Goal: Task Accomplishment & Management: Complete application form

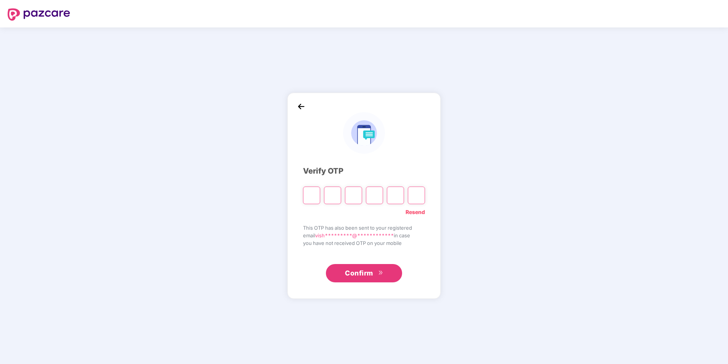
click at [312, 199] on input "Please enter verification code. Digit 1" at bounding box center [311, 195] width 17 height 18
type input "*"
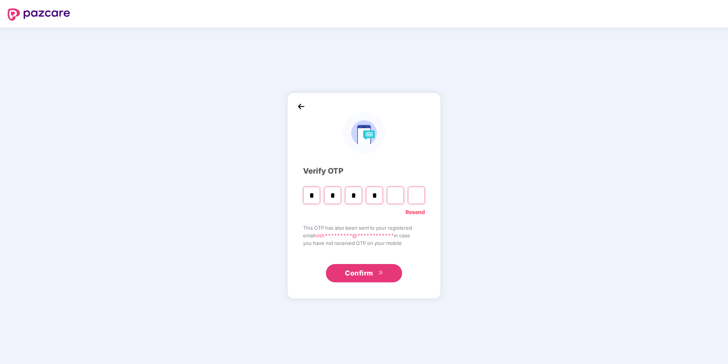
type input "*"
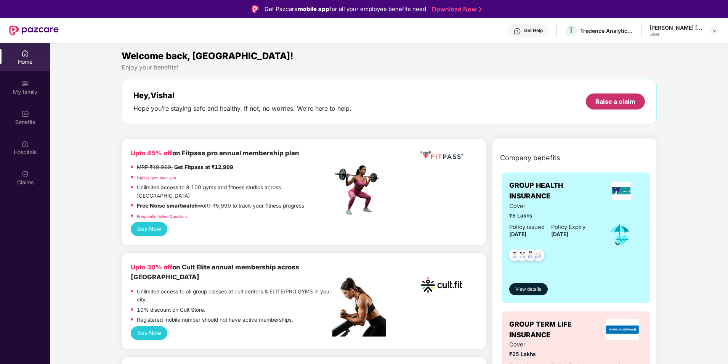
click at [597, 99] on div "Raise a claim" at bounding box center [616, 101] width 40 height 8
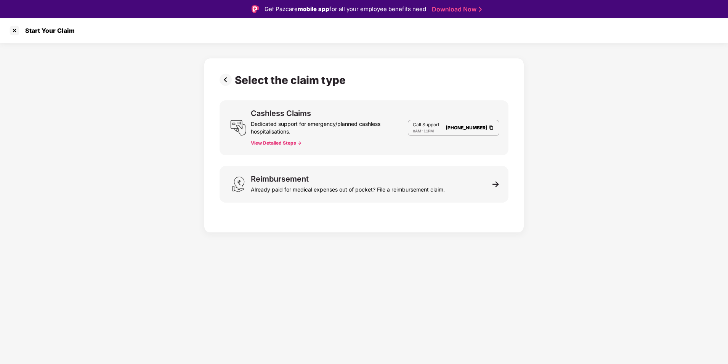
click at [278, 144] on button "View Detailed Steps ->" at bounding box center [276, 143] width 51 height 6
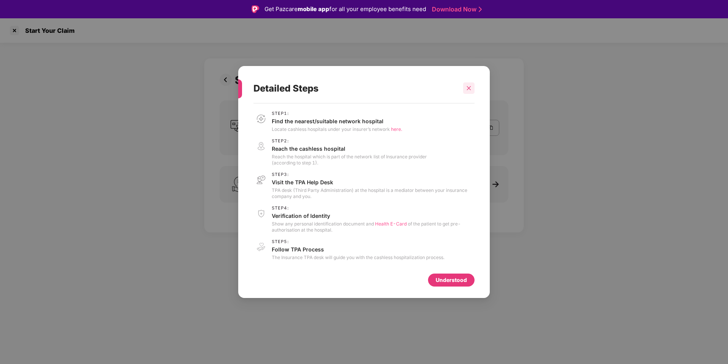
click at [472, 85] on div at bounding box center [468, 87] width 11 height 11
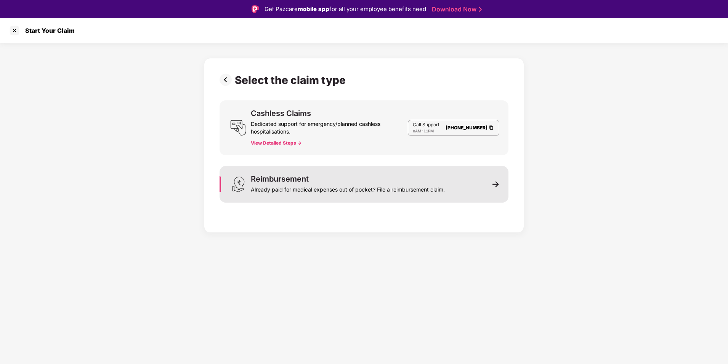
click at [284, 183] on div "Already paid for medical expenses out of pocket? File a reimbursement claim." at bounding box center [348, 188] width 194 height 11
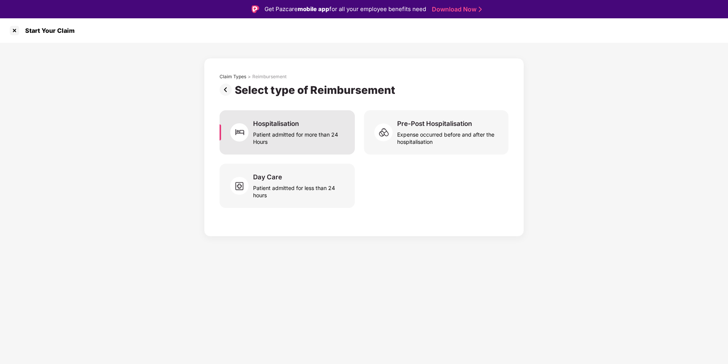
click at [309, 143] on div "Patient admitted for more than 24 Hours" at bounding box center [299, 137] width 93 height 18
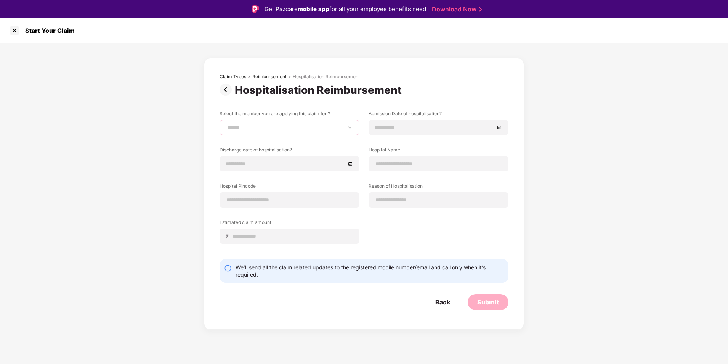
click at [329, 129] on select "**********" at bounding box center [289, 127] width 127 height 6
select select "**********"
click at [226, 124] on select "**********" at bounding box center [289, 127] width 127 height 6
click at [402, 128] on input at bounding box center [434, 127] width 119 height 8
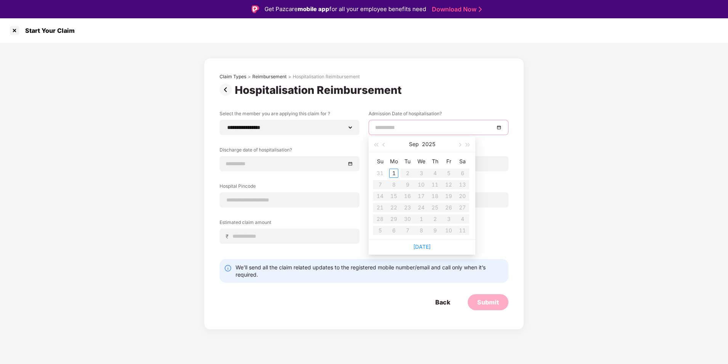
click at [278, 140] on div "**********" at bounding box center [364, 182] width 289 height 145
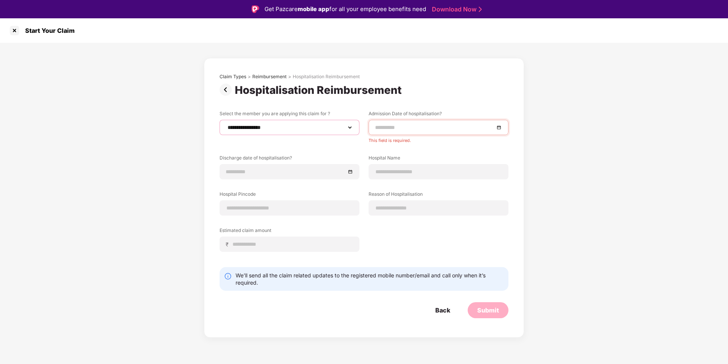
click at [283, 129] on select "**********" at bounding box center [289, 127] width 127 height 6
click at [287, 170] on input at bounding box center [285, 171] width 119 height 8
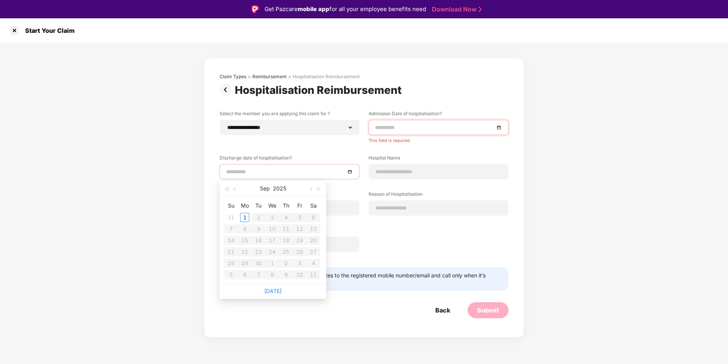
click at [198, 171] on div "**********" at bounding box center [364, 190] width 728 height 295
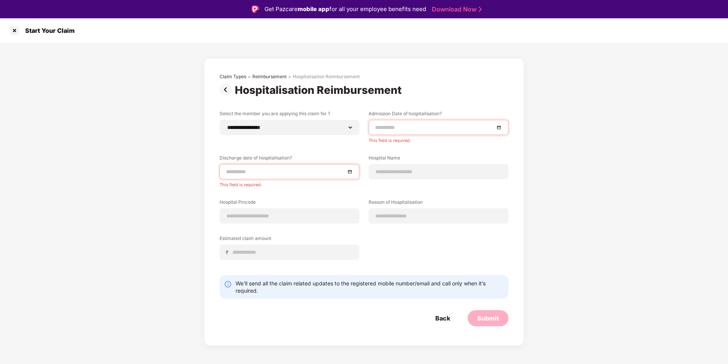
click at [257, 169] on input at bounding box center [285, 171] width 119 height 8
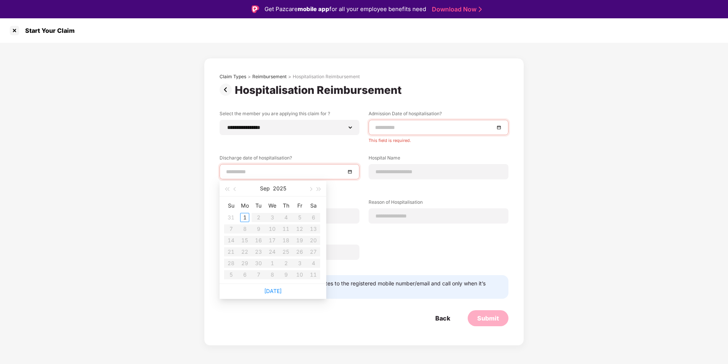
click at [138, 167] on div "**********" at bounding box center [364, 194] width 728 height 303
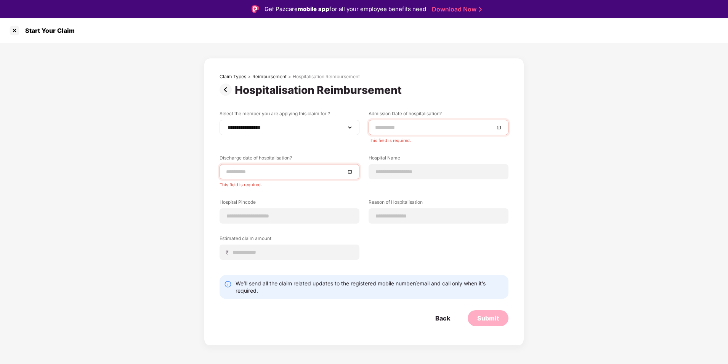
click at [239, 135] on div "**********" at bounding box center [290, 127] width 140 height 15
click at [243, 129] on select "**********" at bounding box center [289, 127] width 127 height 6
click at [225, 88] on img at bounding box center [227, 90] width 15 height 12
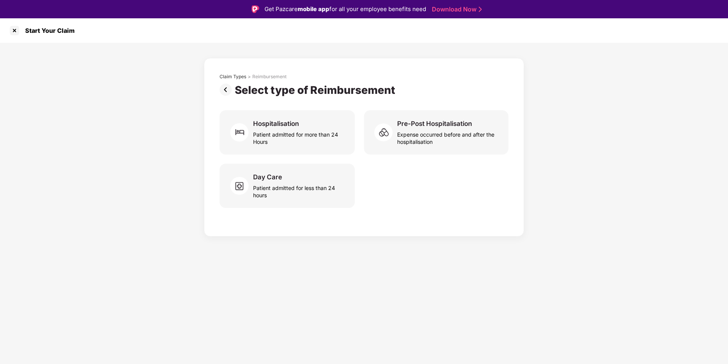
click at [228, 92] on img at bounding box center [227, 90] width 15 height 12
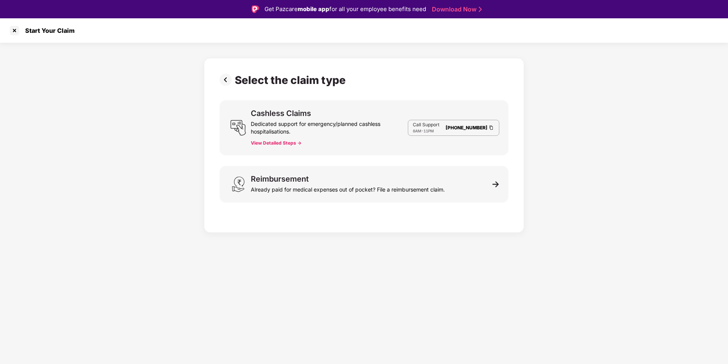
click at [225, 79] on img at bounding box center [227, 80] width 15 height 12
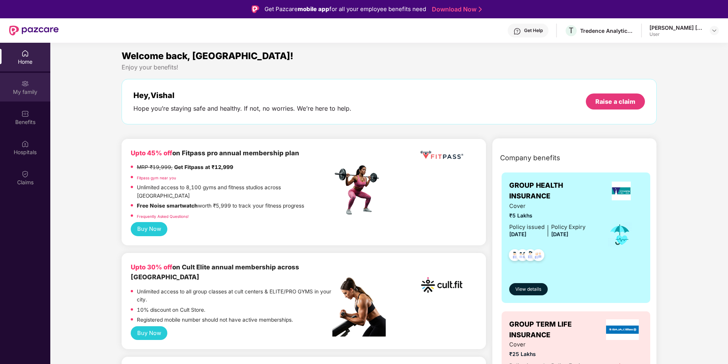
click at [39, 82] on div "My family" at bounding box center [25, 87] width 50 height 29
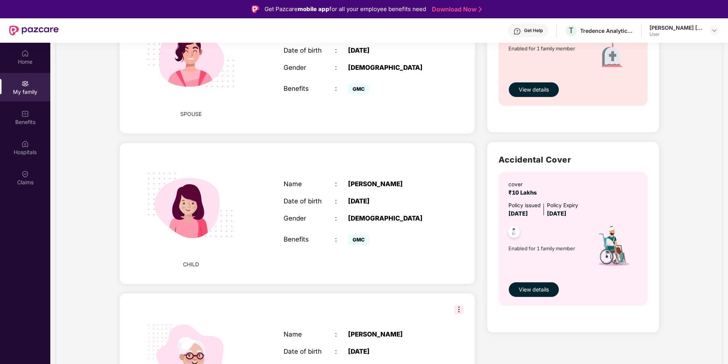
scroll to position [381, 0]
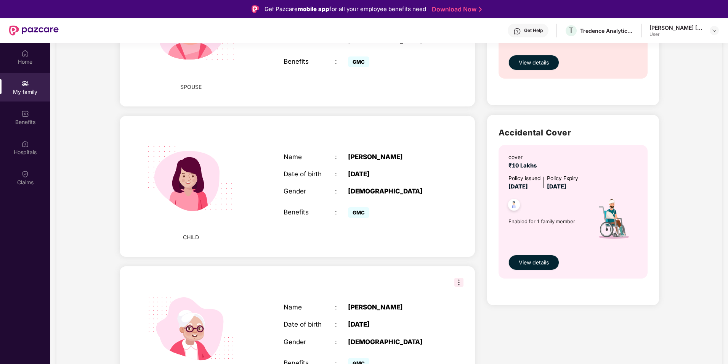
click at [397, 204] on div "GMC" at bounding box center [393, 211] width 90 height 15
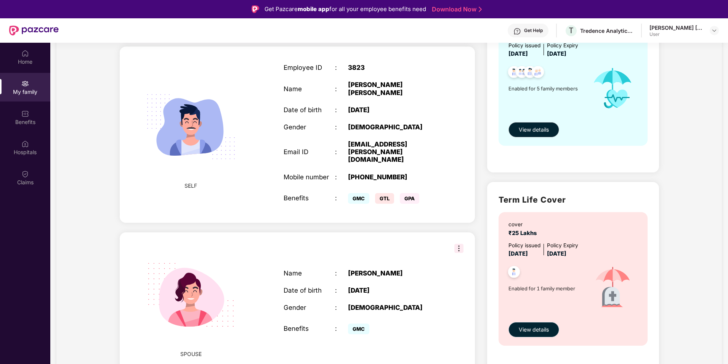
scroll to position [38, 0]
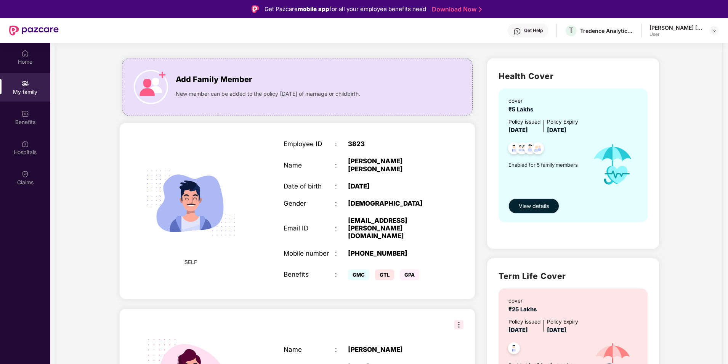
click at [535, 211] on button "View details" at bounding box center [534, 205] width 51 height 15
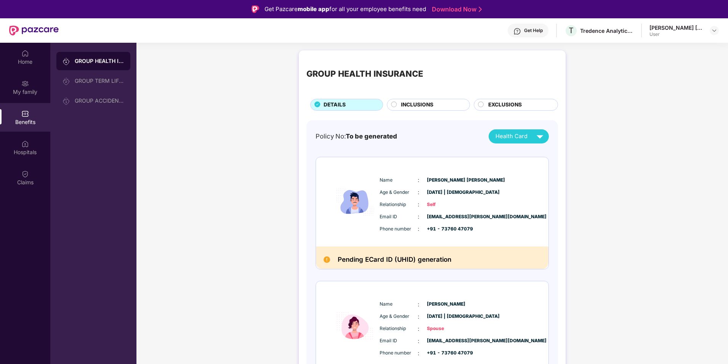
click at [422, 105] on span "INCLUSIONS" at bounding box center [417, 105] width 32 height 8
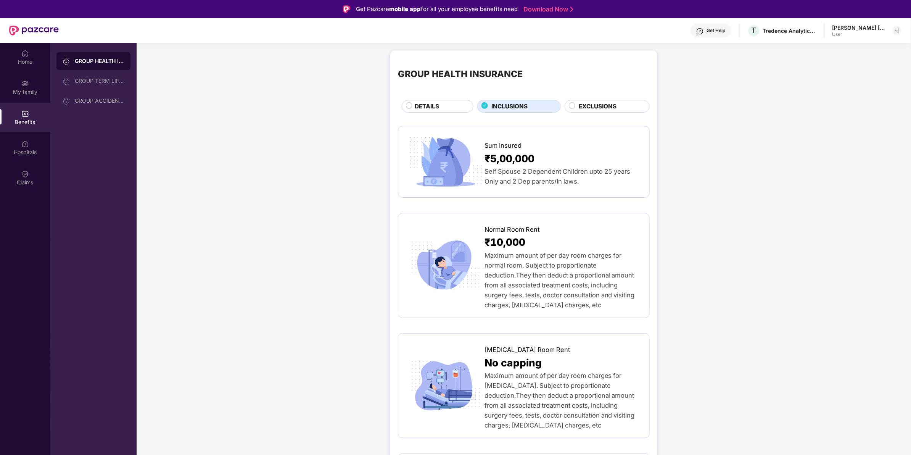
click at [598, 103] on span "EXCLUSIONS" at bounding box center [598, 106] width 38 height 9
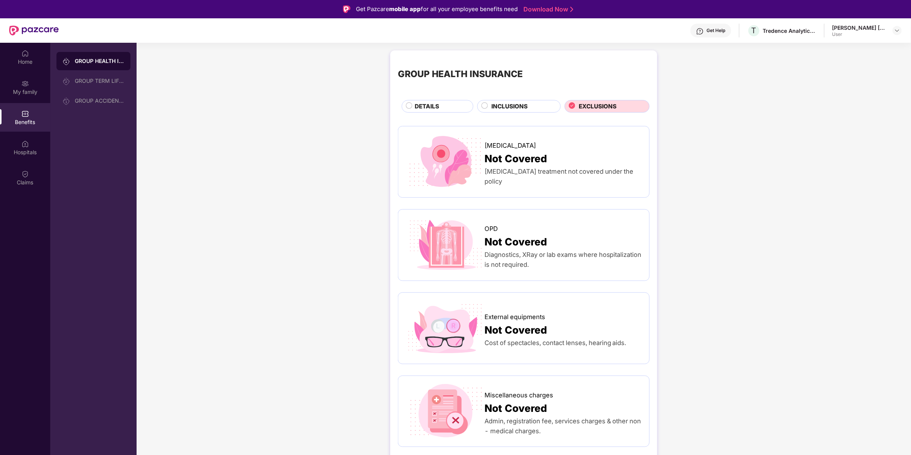
click at [430, 113] on div "DETAILS" at bounding box center [438, 106] width 72 height 13
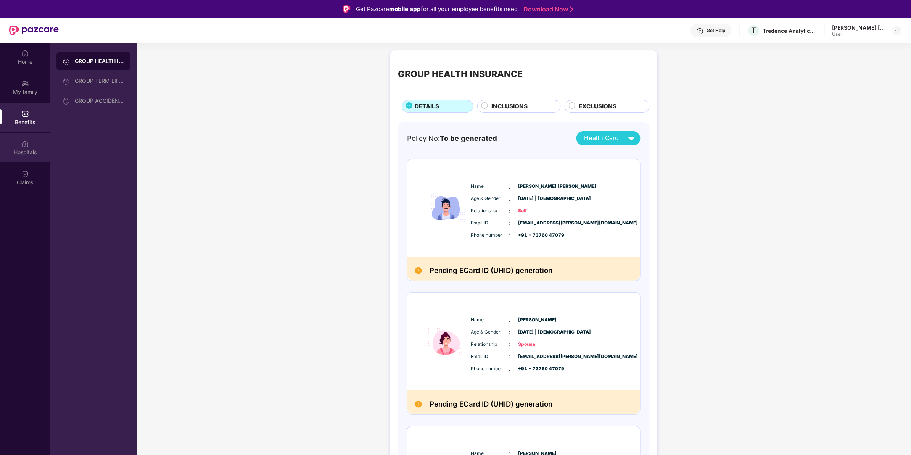
click at [22, 143] on img at bounding box center [25, 144] width 8 height 8
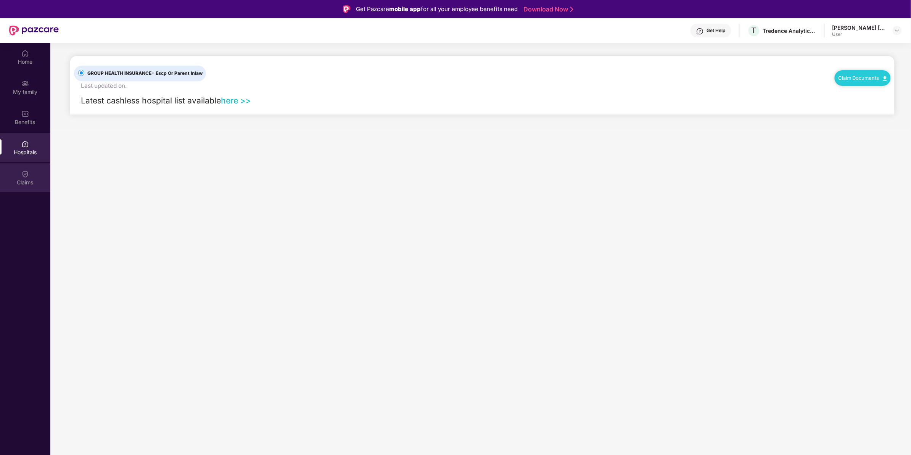
click at [13, 168] on div "Claims" at bounding box center [25, 177] width 50 height 29
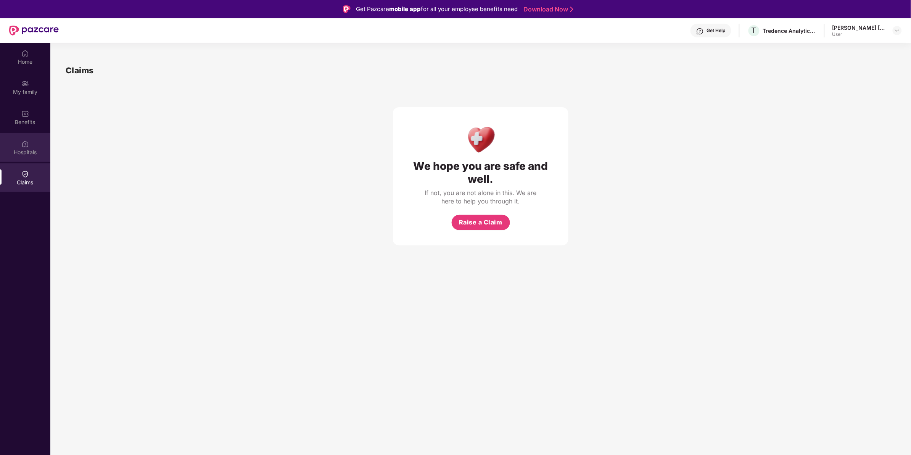
click at [19, 133] on div "Hospitals" at bounding box center [25, 147] width 50 height 29
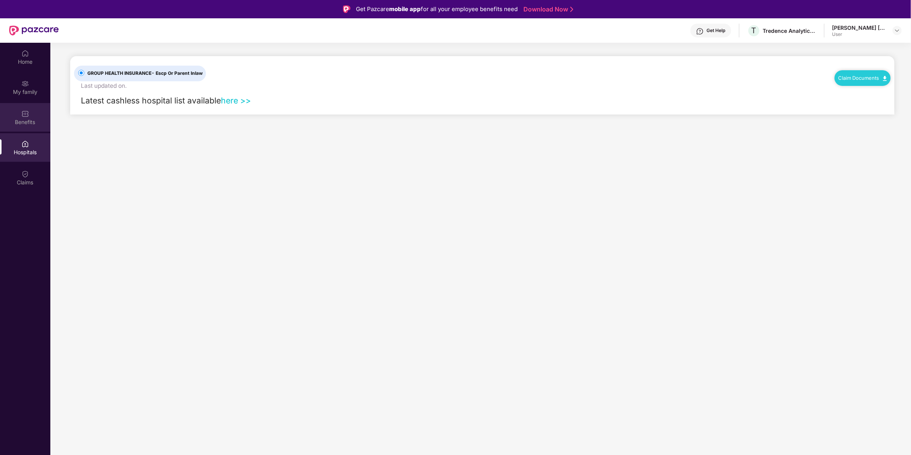
click at [19, 113] on div "Benefits" at bounding box center [25, 117] width 50 height 29
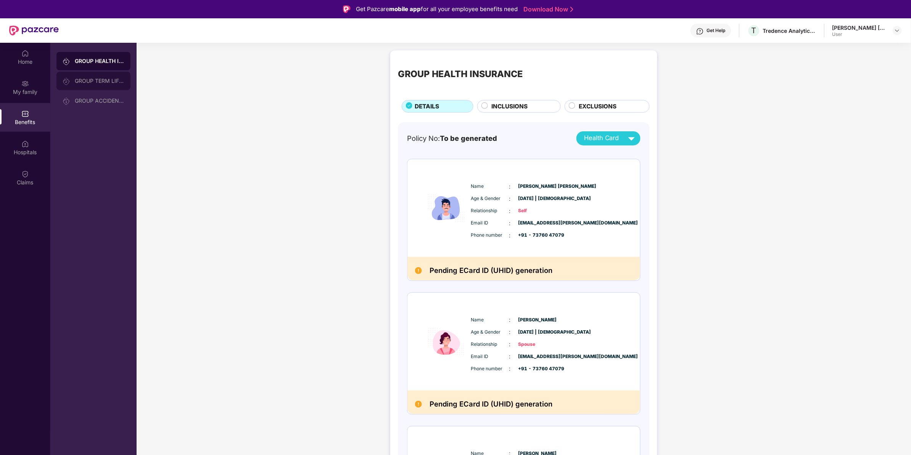
click at [83, 79] on div "GROUP TERM LIFE INSURANCE" at bounding box center [100, 81] width 50 height 6
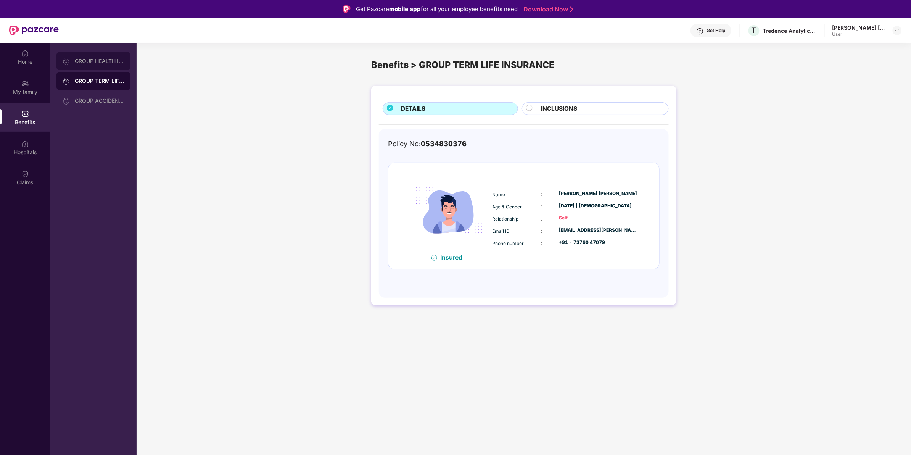
click at [87, 69] on div "GROUP HEALTH INSURANCE" at bounding box center [93, 61] width 74 height 18
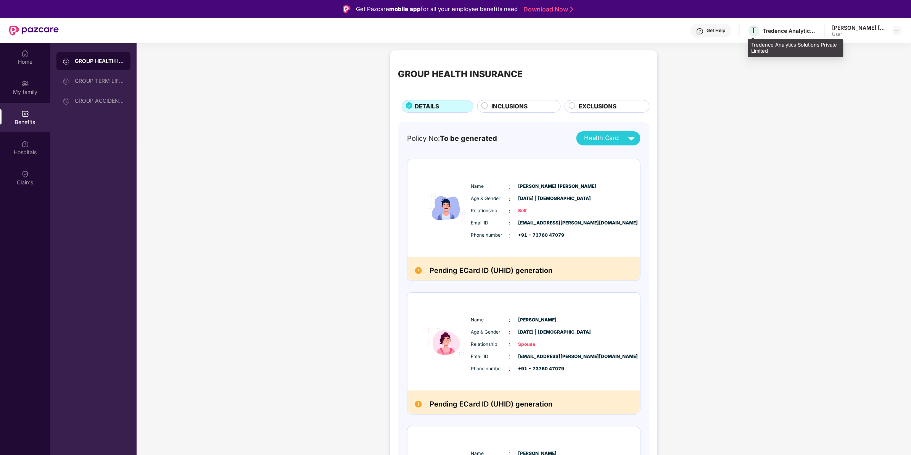
click at [728, 28] on div "Tredence Analytics Solutions Private Limited" at bounding box center [789, 30] width 53 height 7
click at [728, 29] on div "[PERSON_NAME] [PERSON_NAME]" at bounding box center [858, 27] width 53 height 7
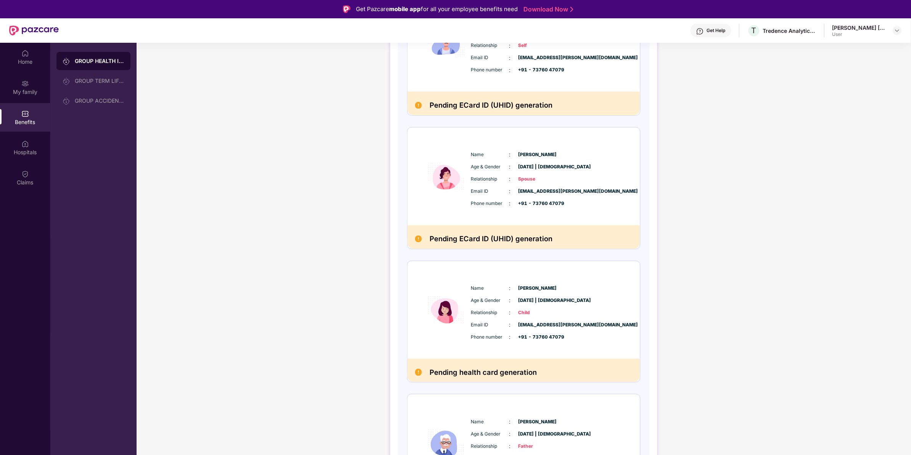
scroll to position [127, 0]
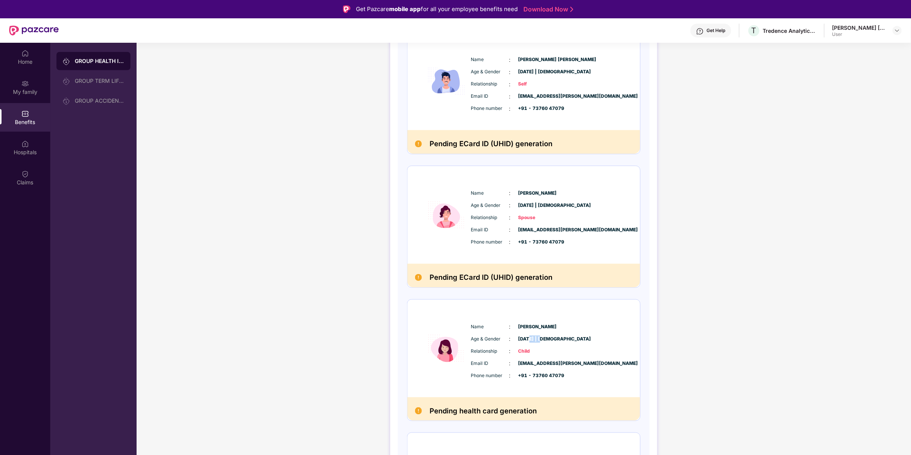
drag, startPoint x: 545, startPoint y: 339, endPoint x: 529, endPoint y: 339, distance: 16.0
click at [529, 339] on span "[DATE] | [DEMOGRAPHIC_DATA]" at bounding box center [537, 338] width 38 height 7
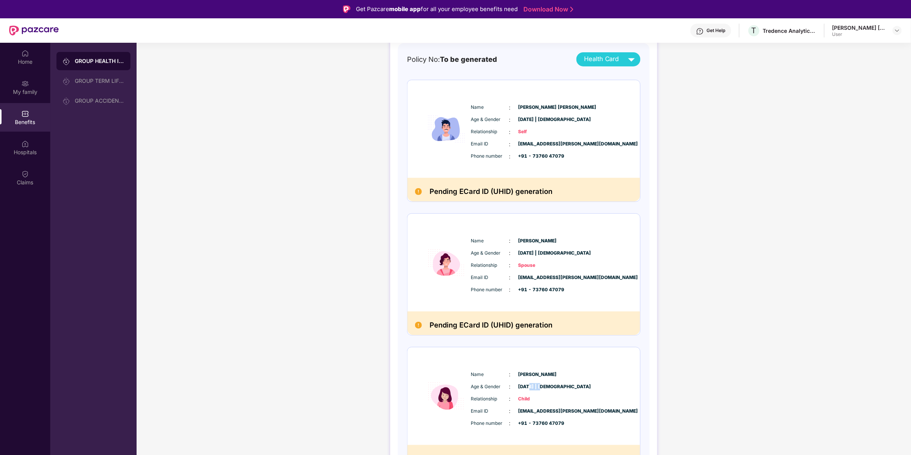
scroll to position [0, 0]
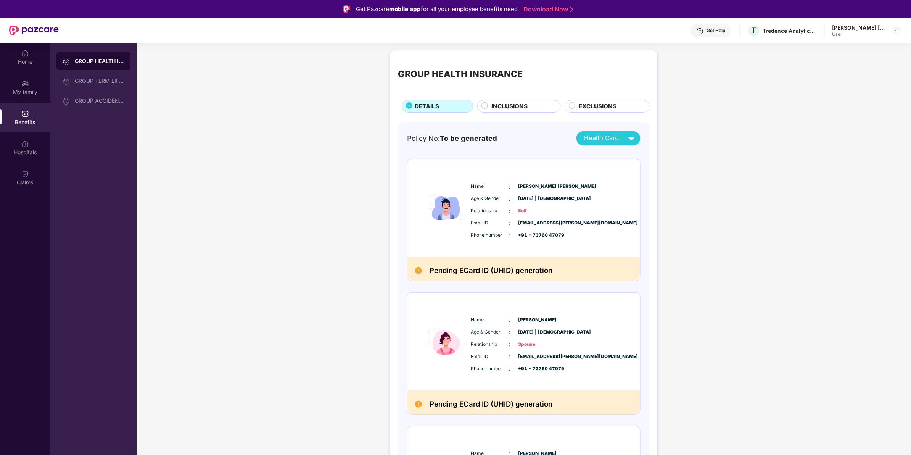
click at [619, 142] on span "Health Card" at bounding box center [601, 138] width 35 height 10
click at [506, 113] on div "INCLUSIONS" at bounding box center [519, 106] width 84 height 13
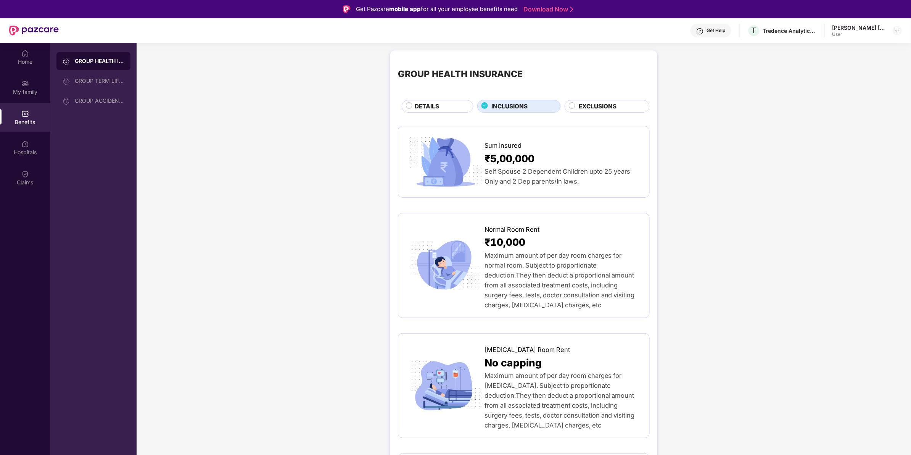
click at [406, 109] on div at bounding box center [408, 106] width 5 height 9
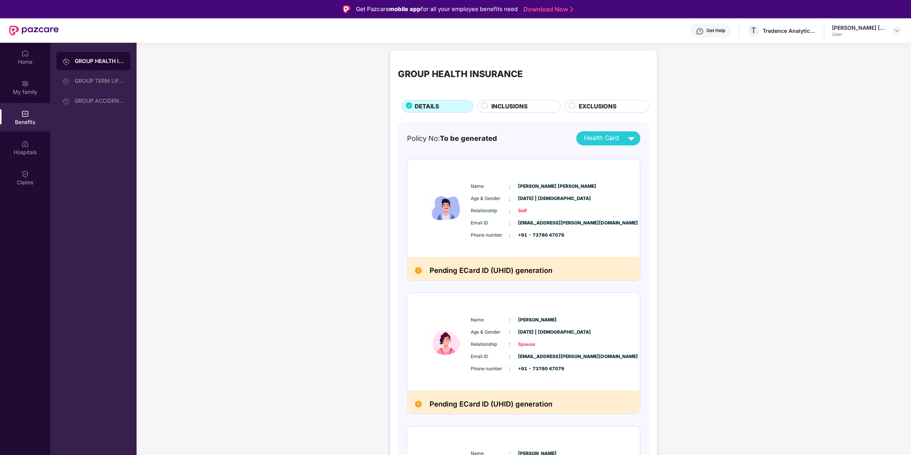
click at [694, 29] on div "Get Help" at bounding box center [710, 31] width 41 height 14
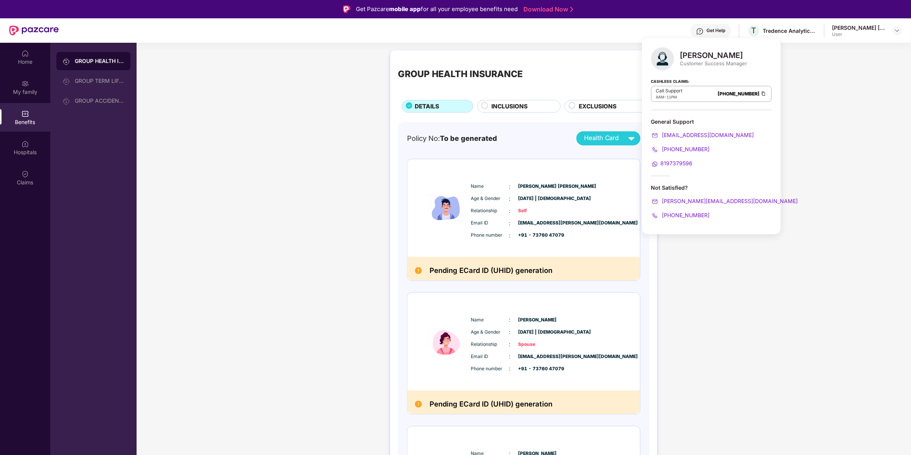
click at [351, 116] on div "GROUP HEALTH INSURANCE DETAILS INCLUSIONS EXCLUSIONS Policy No: To be generated…" at bounding box center [524, 454] width 774 height 815
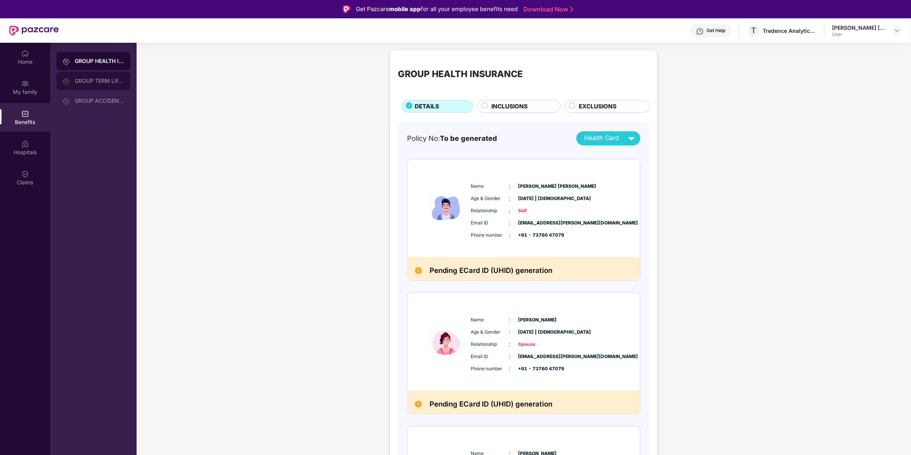
click at [105, 86] on div "GROUP TERM LIFE INSURANCE" at bounding box center [93, 81] width 74 height 18
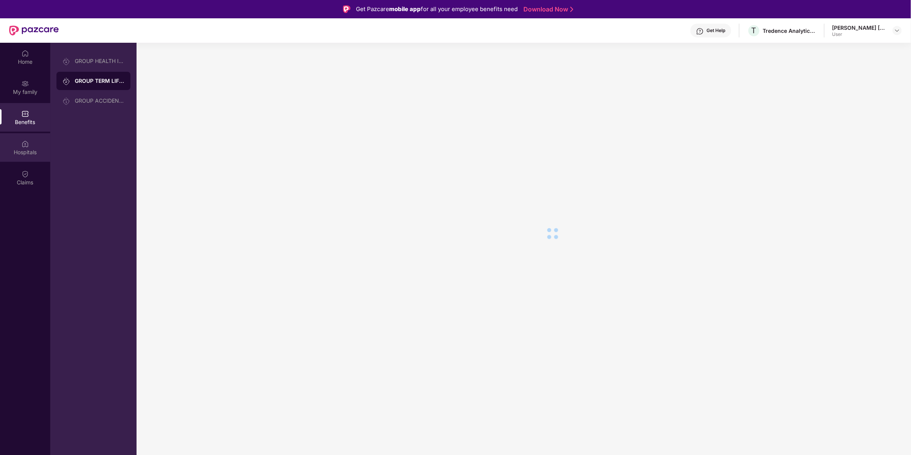
click at [31, 138] on div "Hospitals" at bounding box center [25, 147] width 50 height 29
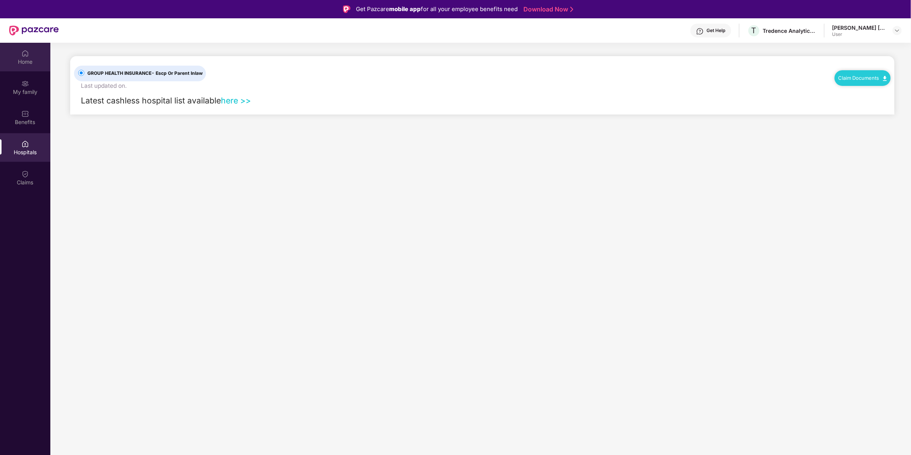
click at [24, 71] on div "Home" at bounding box center [25, 57] width 50 height 29
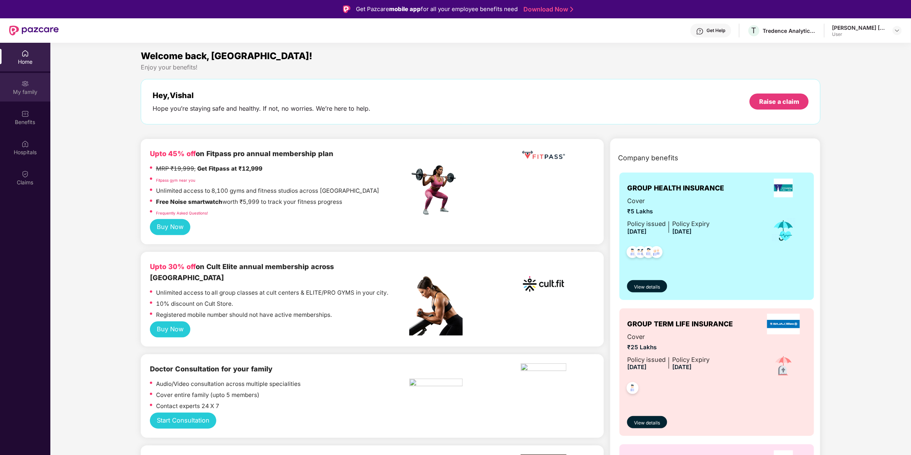
click at [24, 90] on div "My family" at bounding box center [25, 92] width 50 height 8
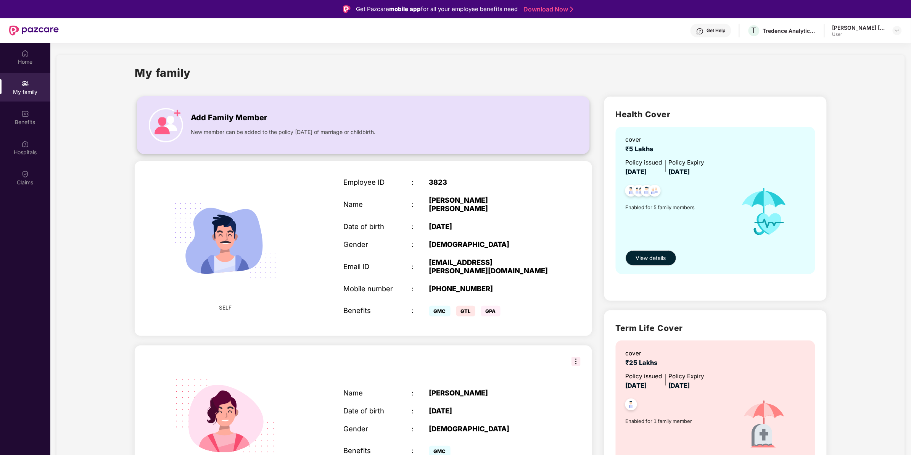
click at [237, 136] on div "Add Family Member New member can be added to the policy [DATE] of marriage or c…" at bounding box center [363, 125] width 452 height 42
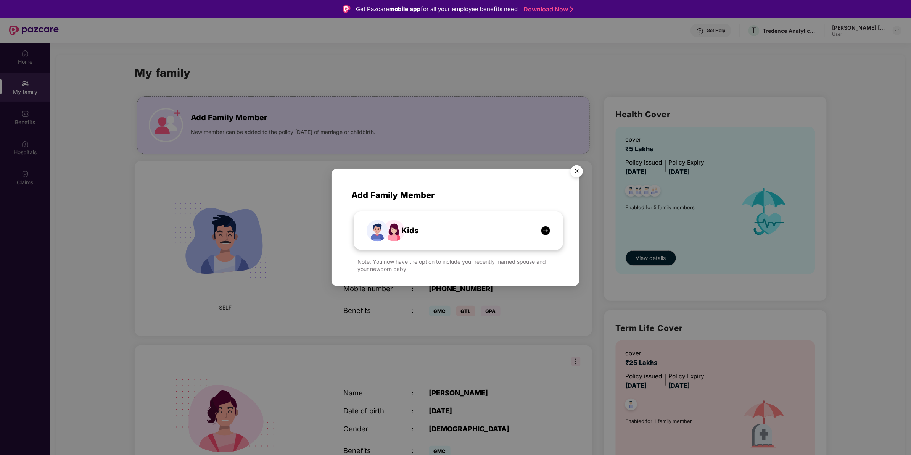
click at [514, 230] on div "Kids" at bounding box center [462, 231] width 157 height 12
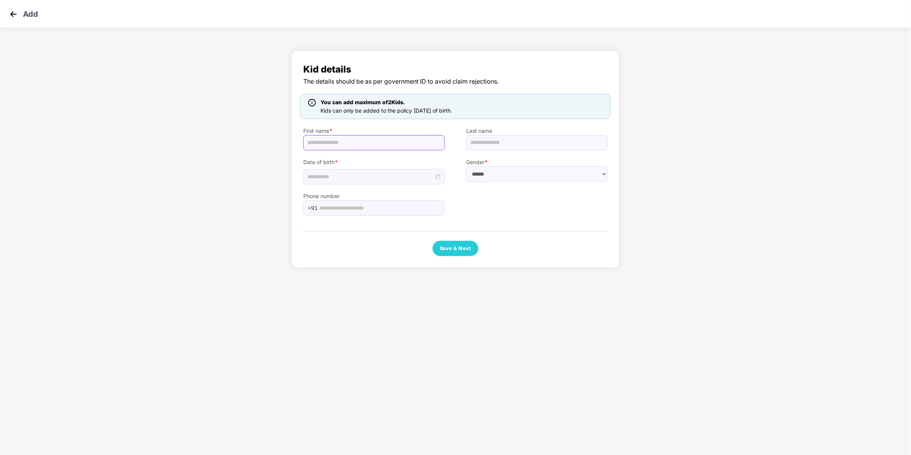
click at [405, 144] on input "text" at bounding box center [373, 142] width 141 height 15
click at [402, 96] on div "You can add maximum of 2 Kids. Kids can only be added to the policy [DATE] of b…" at bounding box center [455, 106] width 310 height 25
click at [531, 292] on body "Add Kid details The details should be as per government ID to avoid claim rejec…" at bounding box center [455, 227] width 911 height 455
click at [489, 170] on select "****** **** ******" at bounding box center [536, 173] width 141 height 15
click at [129, 155] on div "Kid details The details should be as per government ID to avoid claim rejection…" at bounding box center [455, 161] width 911 height 229
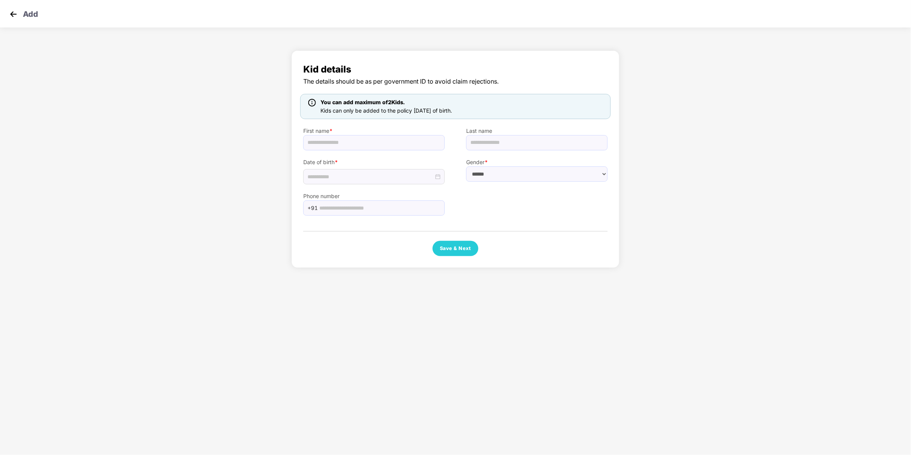
click at [22, 21] on div "Add" at bounding box center [455, 13] width 911 height 27
click at [17, 20] on div "Add" at bounding box center [455, 13] width 911 height 27
click at [15, 16] on img at bounding box center [13, 13] width 11 height 11
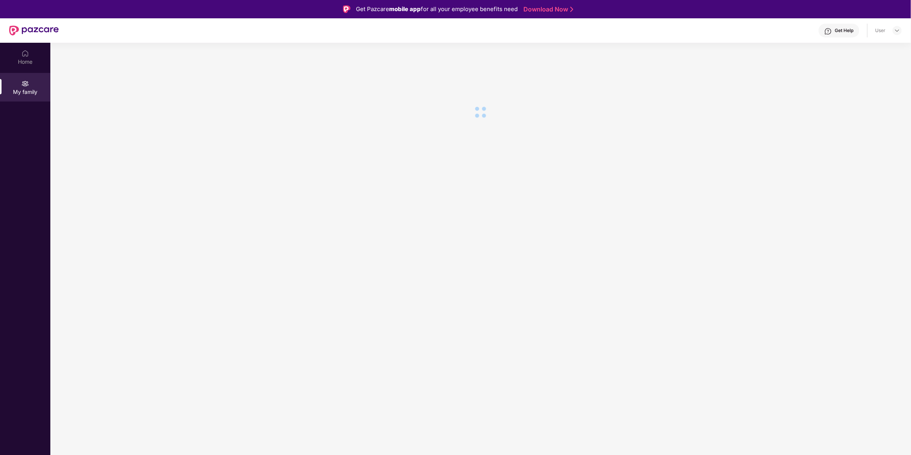
click at [728, 34] on div "User" at bounding box center [880, 30] width 10 height 6
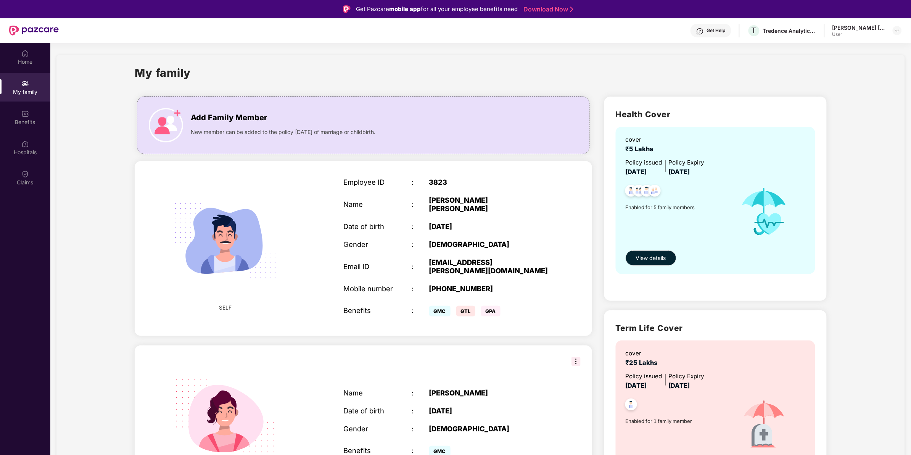
click at [728, 32] on div "[PERSON_NAME] [PERSON_NAME] User" at bounding box center [866, 30] width 69 height 13
click at [659, 256] on span "View details" at bounding box center [651, 258] width 30 height 8
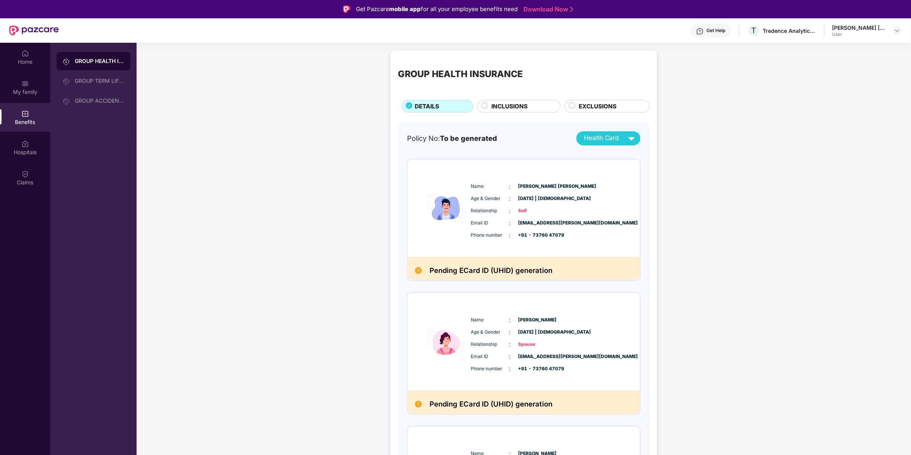
click at [728, 34] on div "User" at bounding box center [858, 34] width 53 height 6
click at [728, 24] on div "[PERSON_NAME] [PERSON_NAME]" at bounding box center [858, 27] width 53 height 7
click at [722, 31] on div "Get Help" at bounding box center [716, 30] width 19 height 6
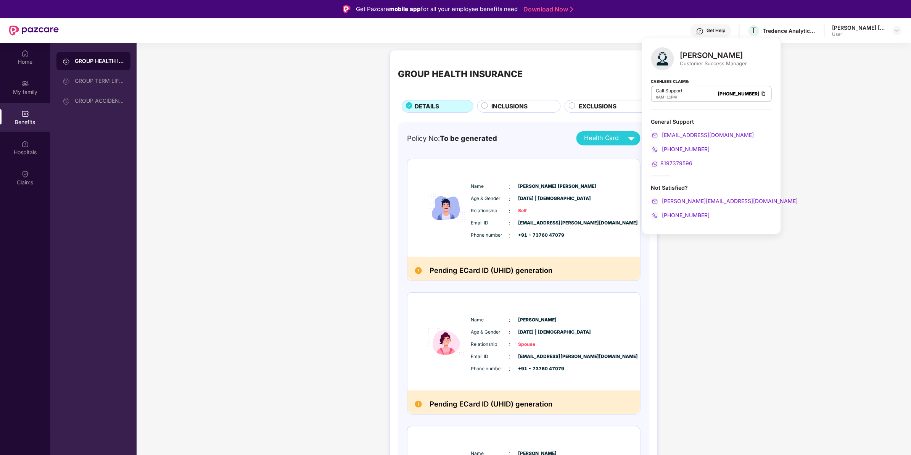
click at [538, 229] on div "Email ID : [EMAIL_ADDRESS][PERSON_NAME][DOMAIN_NAME] Phone number : +91 - 73760…" at bounding box center [546, 229] width 155 height 21
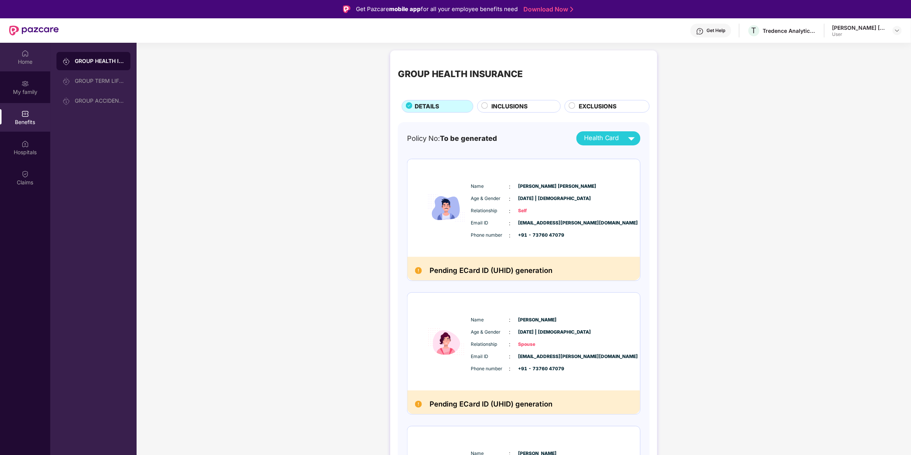
click at [48, 64] on div "Home" at bounding box center [25, 62] width 50 height 8
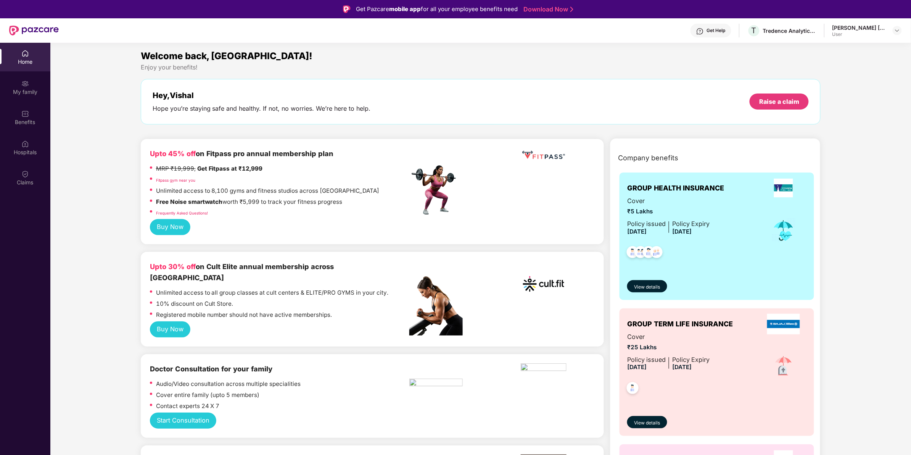
click at [708, 27] on div "Get Help" at bounding box center [716, 30] width 19 height 6
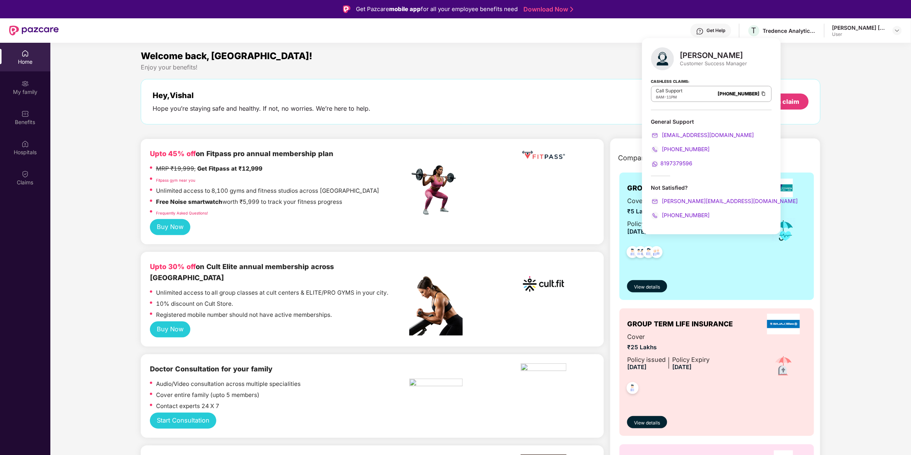
click at [566, 78] on div "Welcome back, [GEOGRAPHIC_DATA]! Enjoy your benefits! Hey, Vishal Hope you’re s…" at bounding box center [481, 90] width 686 height 83
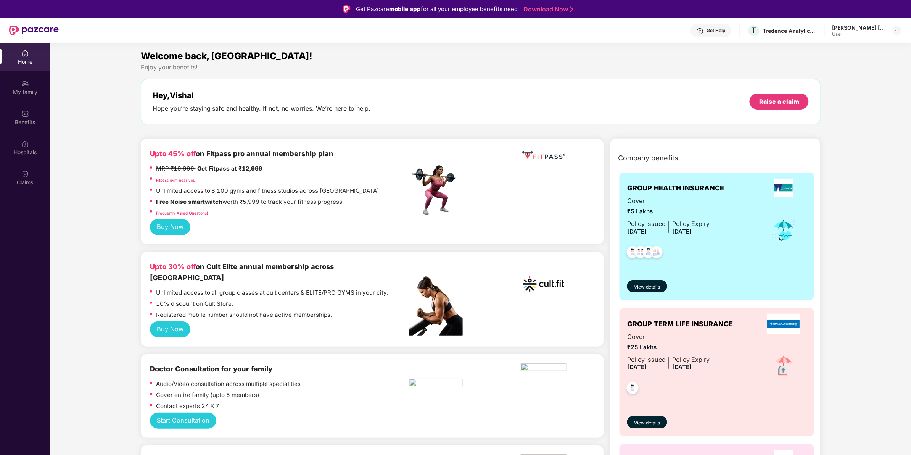
click at [728, 94] on div "Raise a claim" at bounding box center [778, 101] width 59 height 16
click at [728, 105] on div "Raise a claim" at bounding box center [779, 101] width 40 height 8
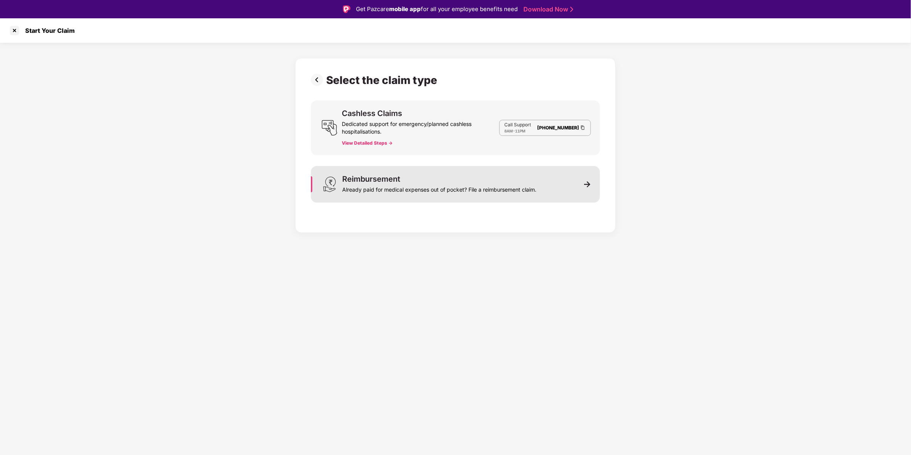
click at [453, 189] on div "Already paid for medical expenses out of pocket? File a reimbursement claim." at bounding box center [439, 188] width 194 height 11
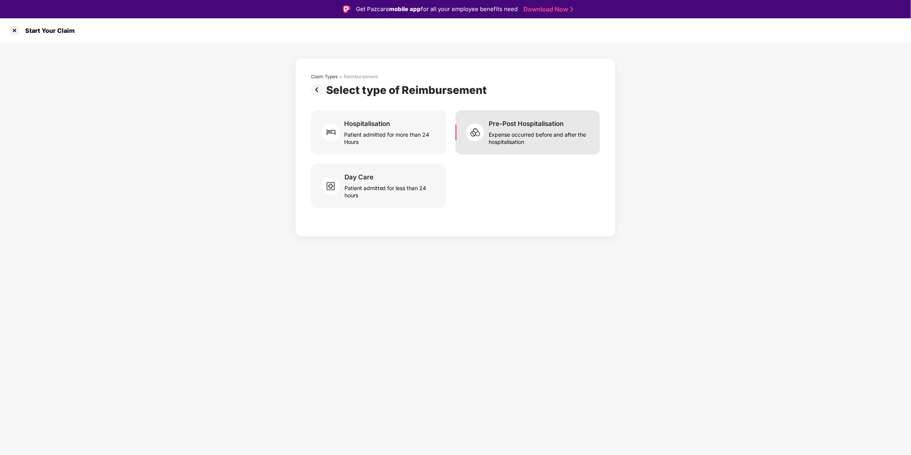
click at [522, 137] on div "Expense occurred before and after the hospitalisation" at bounding box center [540, 137] width 102 height 18
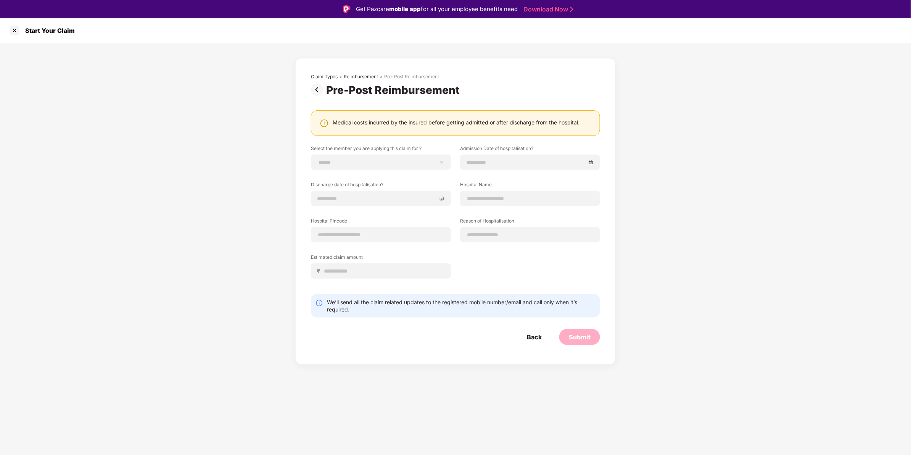
click at [316, 95] on img at bounding box center [318, 90] width 15 height 12
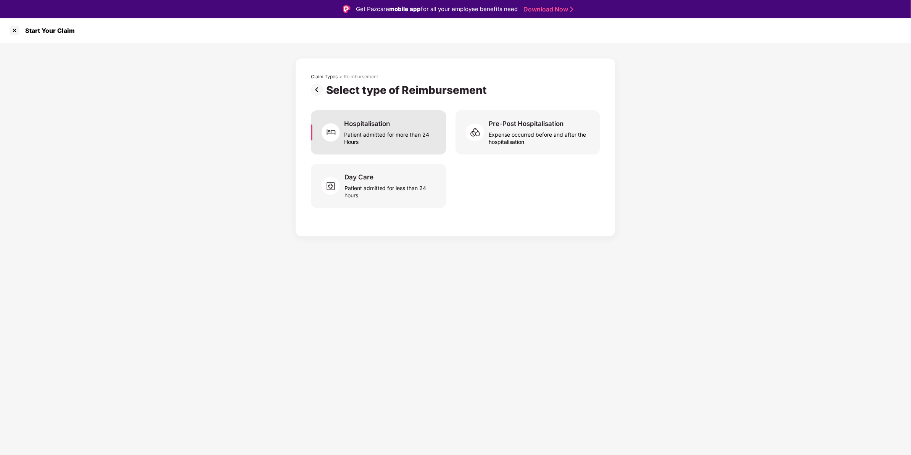
click at [388, 140] on div "Patient admitted for more than 24 Hours" at bounding box center [390, 137] width 93 height 18
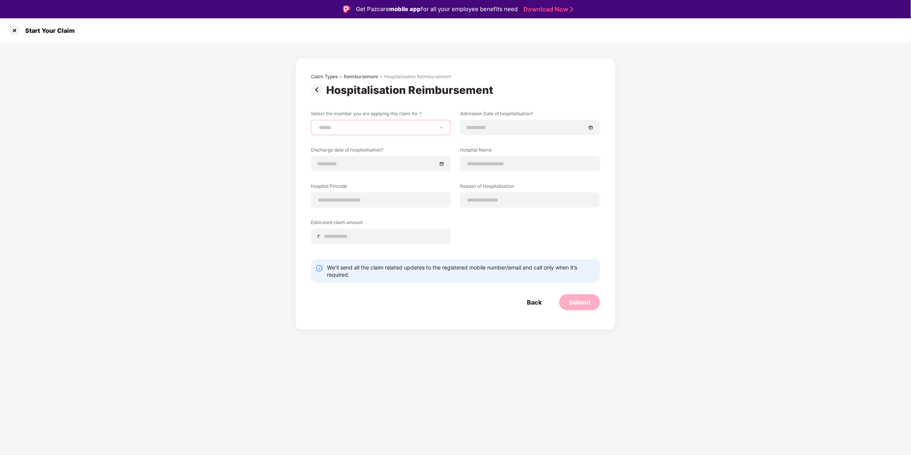
click at [391, 130] on select "**********" at bounding box center [380, 127] width 127 height 6
select select "**********"
click at [317, 124] on select "**********" at bounding box center [380, 127] width 127 height 6
click at [495, 122] on div at bounding box center [530, 127] width 140 height 15
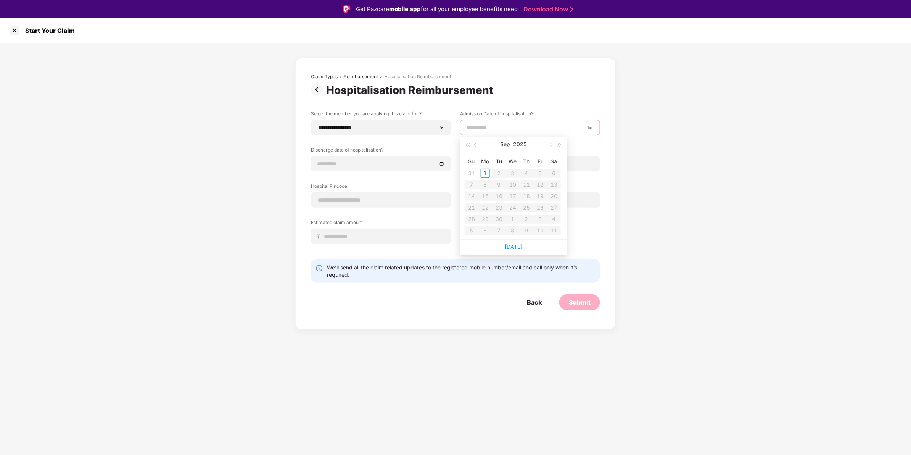
click at [499, 127] on input at bounding box center [525, 127] width 119 height 8
click at [472, 144] on button "button" at bounding box center [475, 144] width 8 height 15
type input "**********"
click at [518, 217] on td "30" at bounding box center [513, 218] width 14 height 11
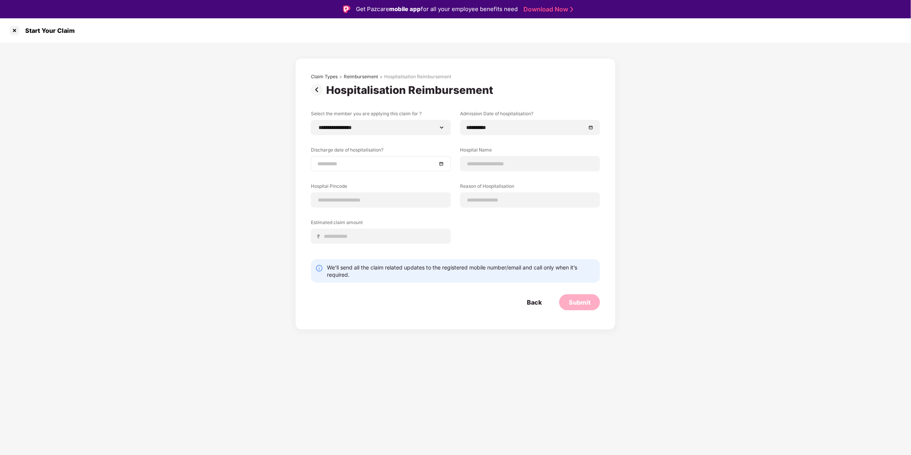
click at [367, 157] on div at bounding box center [381, 163] width 140 height 15
click at [372, 161] on input at bounding box center [376, 163] width 119 height 8
click at [325, 181] on span "button" at bounding box center [327, 181] width 4 height 4
type input "**********"
click at [338, 220] on div "4" at bounding box center [335, 220] width 9 height 9
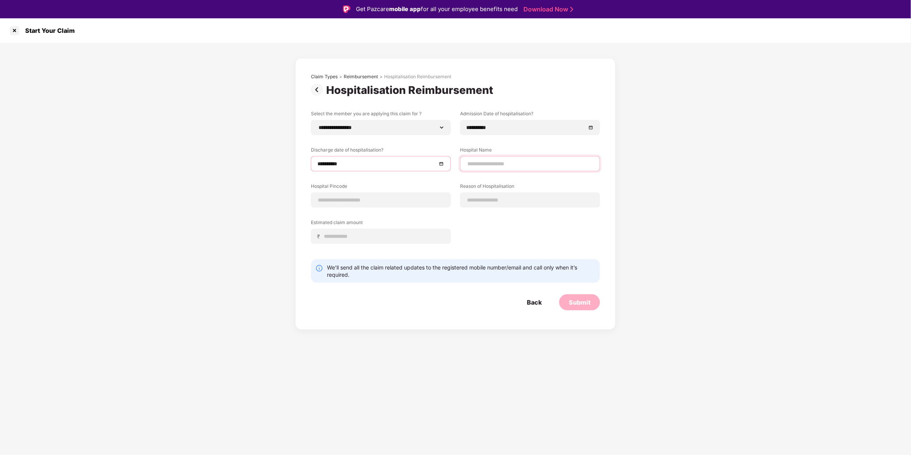
click at [515, 165] on input at bounding box center [529, 164] width 127 height 8
click at [378, 197] on div "Hospital Pincode" at bounding box center [381, 195] width 140 height 25
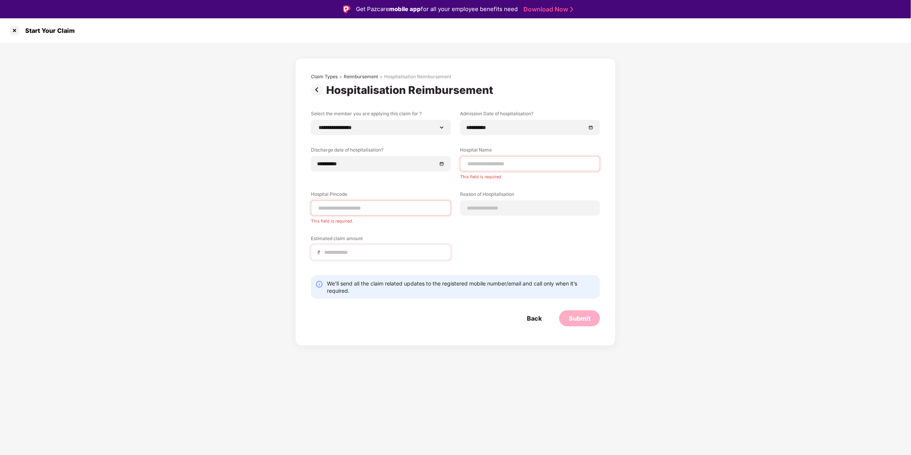
click at [371, 237] on div "Estimated claim amount ₹" at bounding box center [381, 247] width 140 height 25
click at [489, 202] on div at bounding box center [530, 207] width 140 height 15
click at [493, 206] on input at bounding box center [529, 208] width 127 height 8
drag, startPoint x: 399, startPoint y: 285, endPoint x: 443, endPoint y: 284, distance: 44.2
click at [443, 284] on div "We’ll send all the claim related updates to the registered mobile number/email …" at bounding box center [461, 287] width 268 height 14
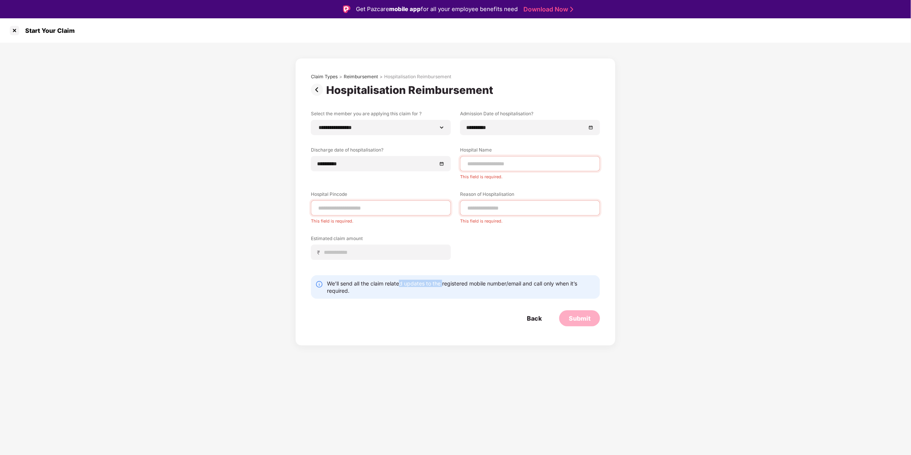
click at [321, 93] on img at bounding box center [318, 90] width 15 height 12
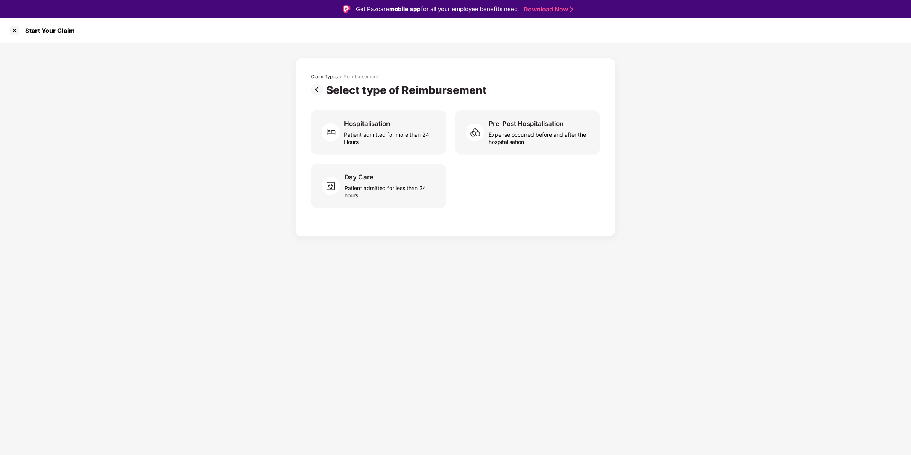
click at [321, 93] on img at bounding box center [318, 90] width 15 height 12
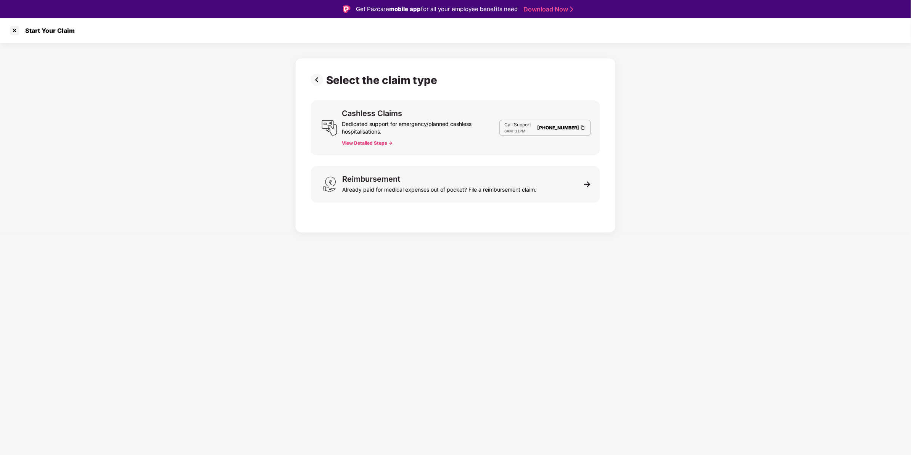
click at [321, 93] on div "Select the claim type Cashless Claims Dedicated support for emergency/planned c…" at bounding box center [455, 144] width 289 height 140
click at [313, 80] on img at bounding box center [318, 80] width 15 height 12
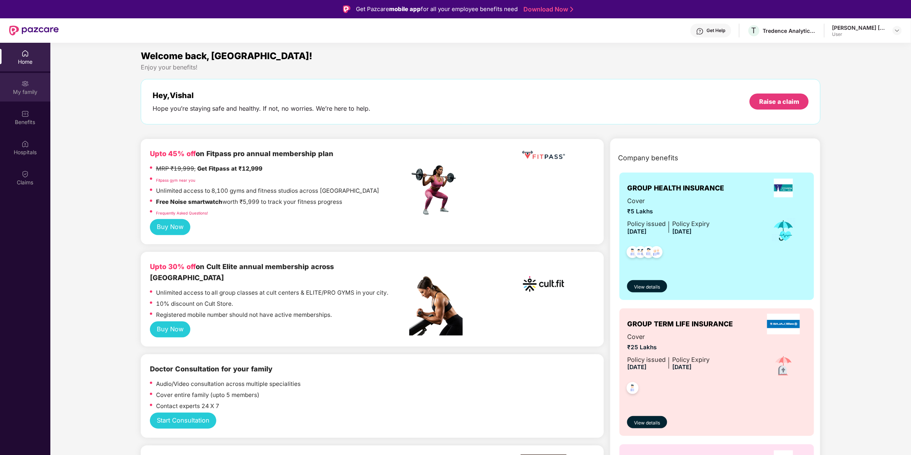
click at [23, 91] on div "My family" at bounding box center [25, 92] width 50 height 8
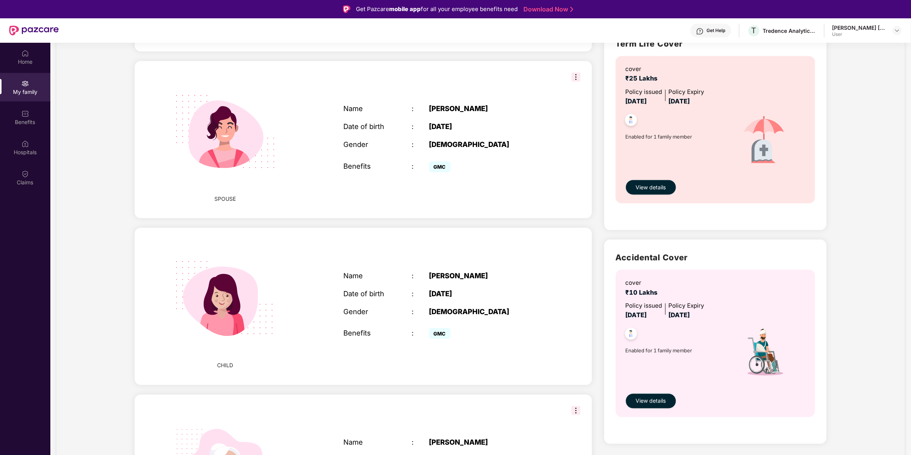
scroll to position [381, 0]
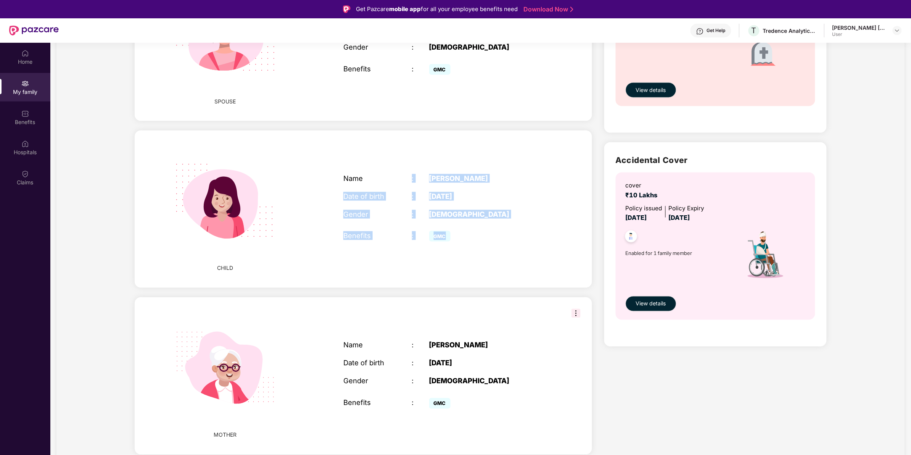
drag, startPoint x: 405, startPoint y: 150, endPoint x: 456, endPoint y: 223, distance: 89.1
click at [456, 223] on div "Name : [PERSON_NAME] Date of birth : [DEMOGRAPHIC_DATA] Gender : [DEMOGRAPHIC_D…" at bounding box center [446, 209] width 221 height 89
click at [456, 228] on div "GMC" at bounding box center [489, 236] width 120 height 16
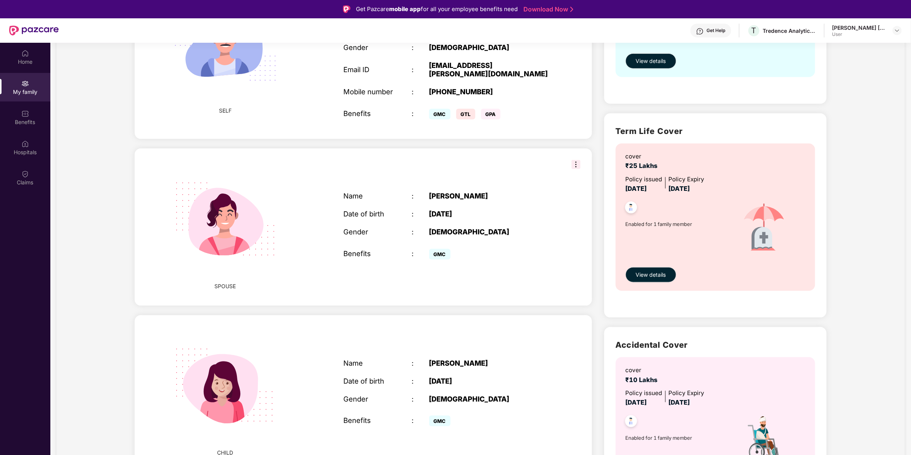
scroll to position [191, 0]
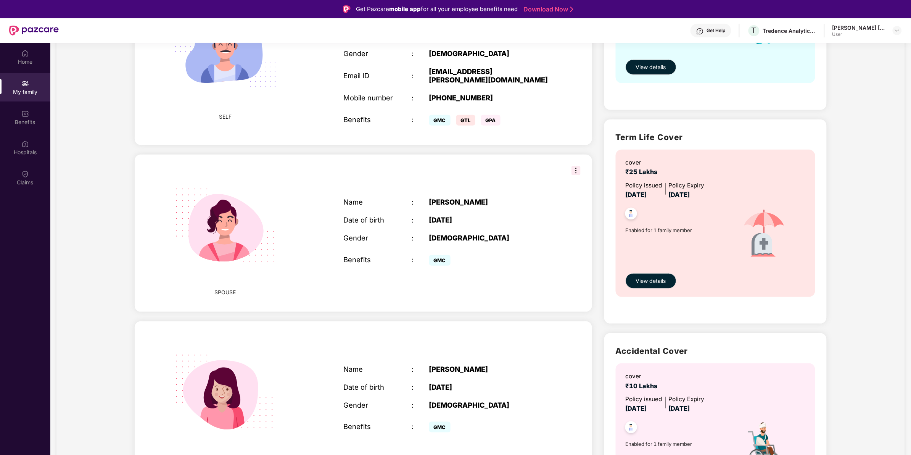
click at [575, 166] on img at bounding box center [575, 170] width 9 height 9
click at [422, 335] on div "CHILD Name : [PERSON_NAME] Date of birth : [DEMOGRAPHIC_DATA] Gender : [DEMOGRA…" at bounding box center [363, 399] width 457 height 157
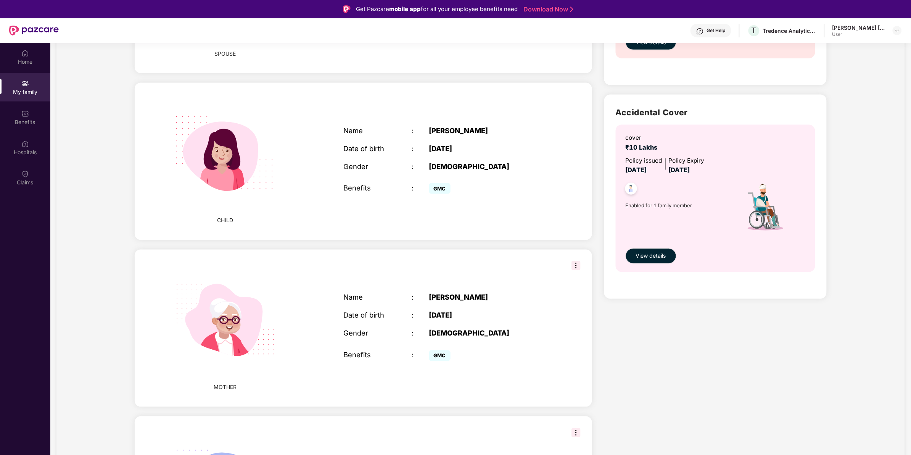
scroll to position [519, 0]
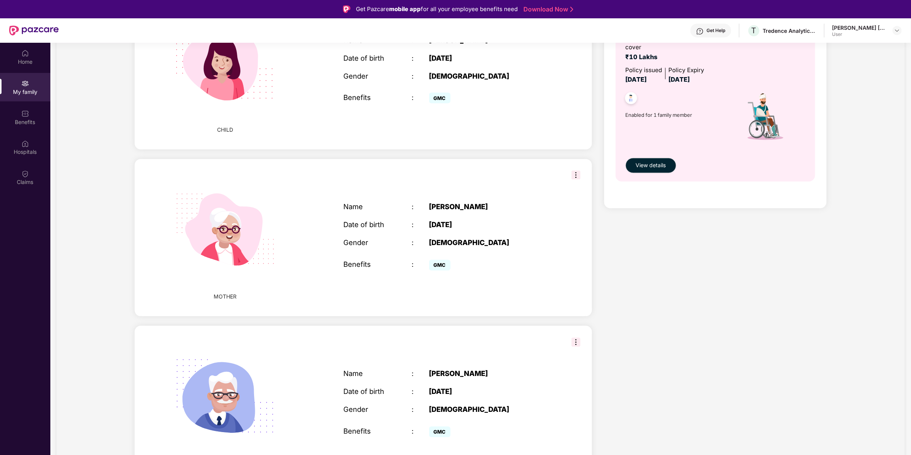
click at [570, 326] on div "FATHER Name : [PERSON_NAME] Date of birth : [DEMOGRAPHIC_DATA] Gender : [DEMOGR…" at bounding box center [363, 404] width 457 height 157
click at [572, 338] on img at bounding box center [575, 342] width 9 height 9
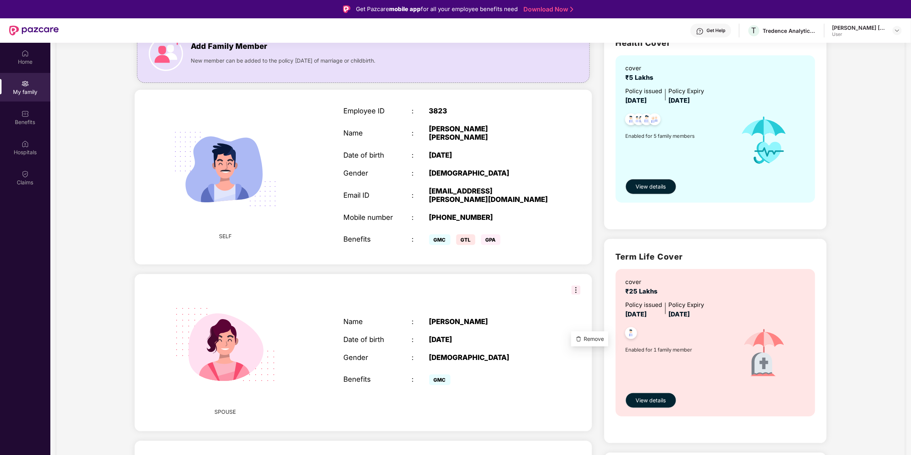
scroll to position [0, 0]
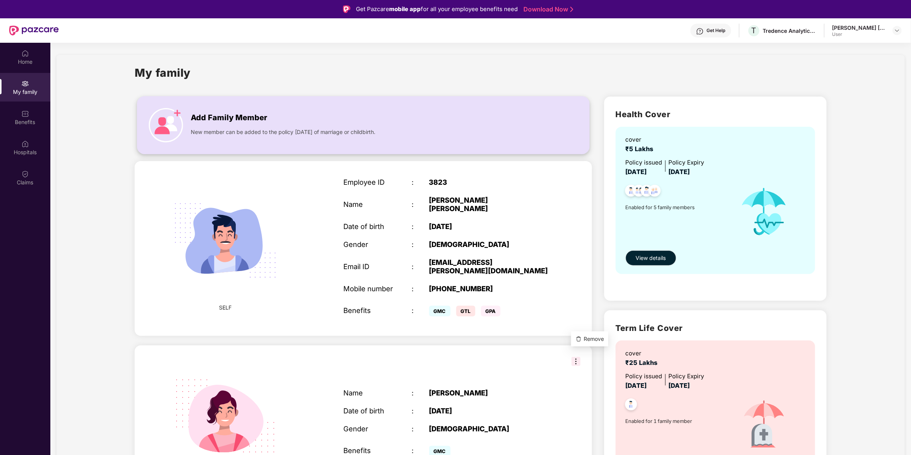
click at [180, 118] on img at bounding box center [166, 125] width 34 height 34
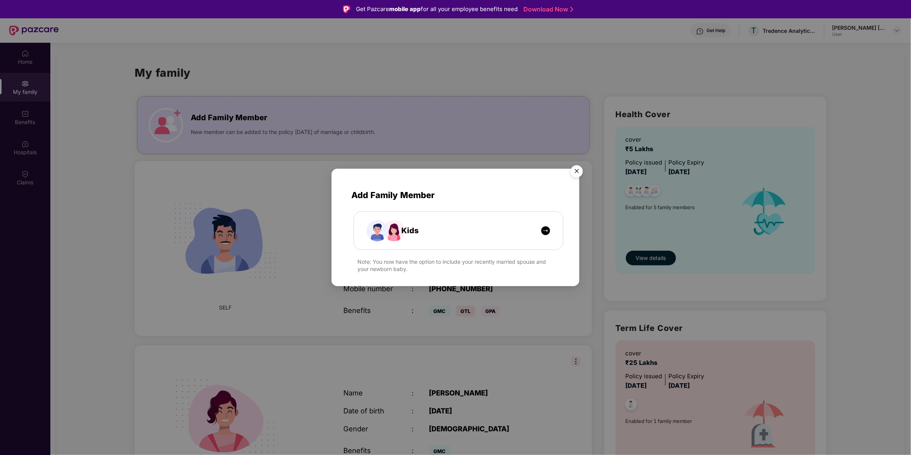
click at [582, 168] on img "Close" at bounding box center [576, 172] width 21 height 21
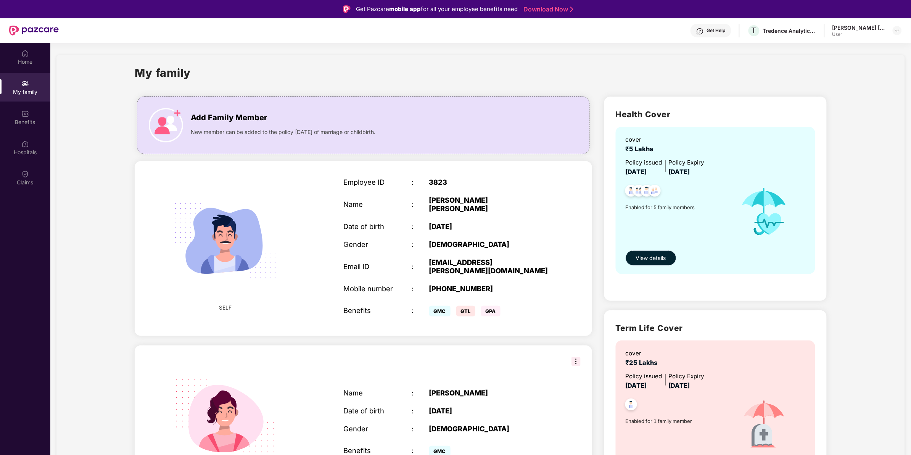
click at [637, 252] on button "View details" at bounding box center [650, 257] width 51 height 15
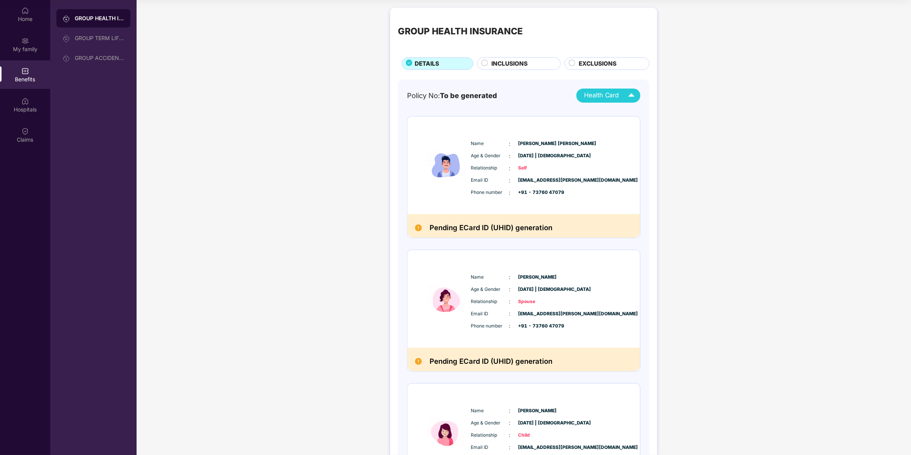
click at [605, 95] on span "Health Card" at bounding box center [601, 95] width 35 height 10
click at [597, 90] on div "Health Card" at bounding box center [611, 95] width 54 height 13
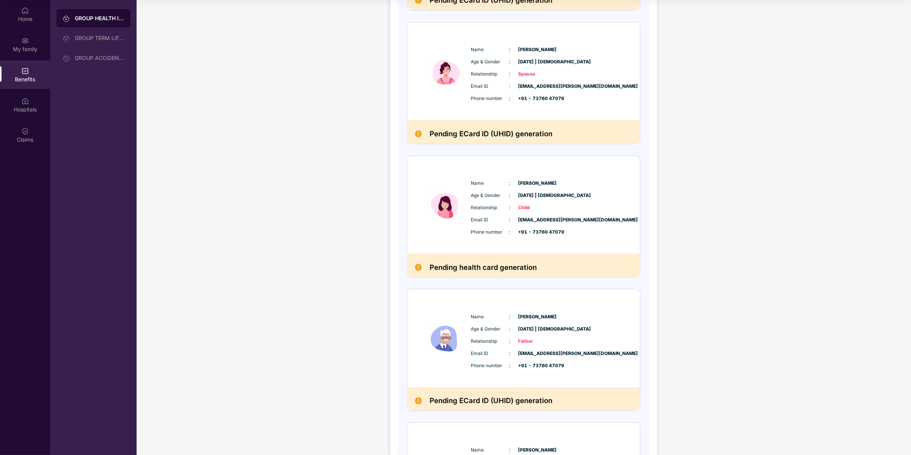
scroll to position [286, 0]
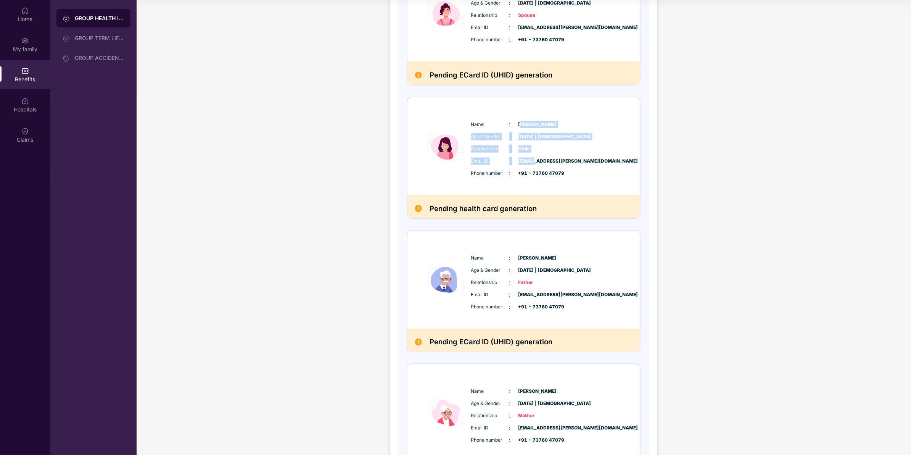
drag, startPoint x: 519, startPoint y: 121, endPoint x: 531, endPoint y: 165, distance: 45.4
click at [531, 165] on div "Name : [PERSON_NAME] Age & Gender : [DATE] | [DEMOGRAPHIC_DATA] Relationship : …" at bounding box center [546, 148] width 155 height 65
drag, startPoint x: 531, startPoint y: 165, endPoint x: 536, endPoint y: 173, distance: 9.2
click at [536, 173] on span "+91 - 73760 47079" at bounding box center [537, 173] width 38 height 7
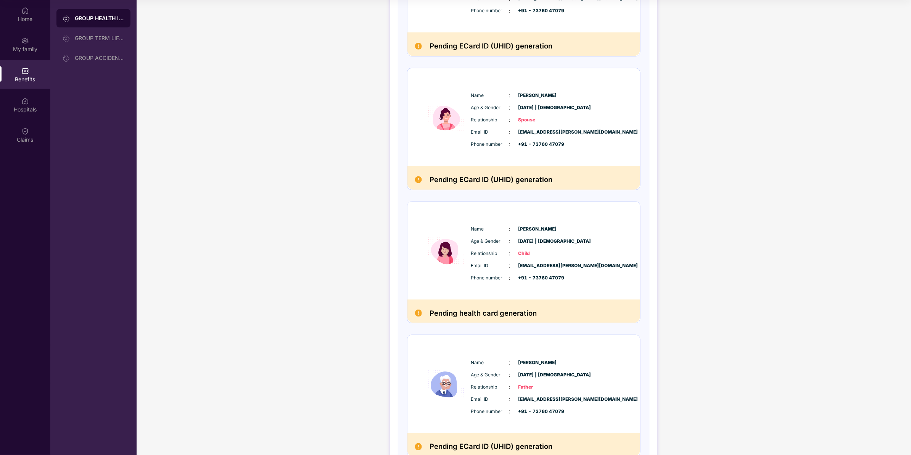
scroll to position [48, 0]
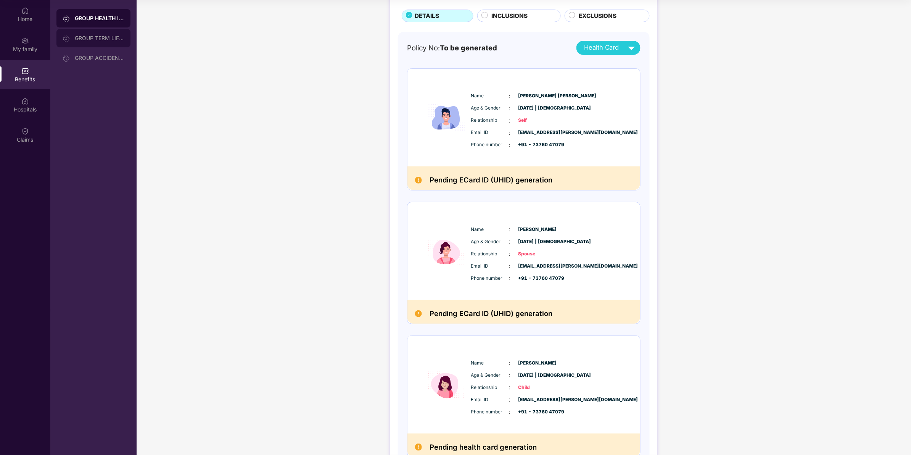
click at [78, 44] on div "GROUP TERM LIFE INSURANCE" at bounding box center [93, 38] width 74 height 18
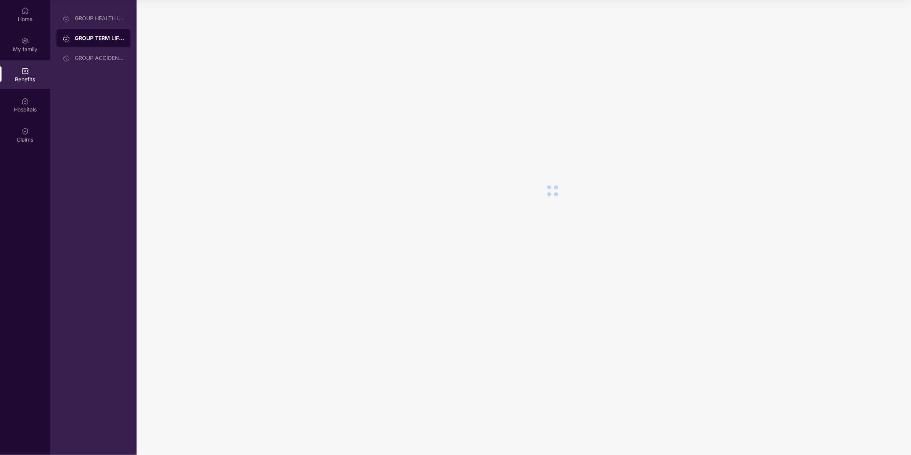
scroll to position [0, 0]
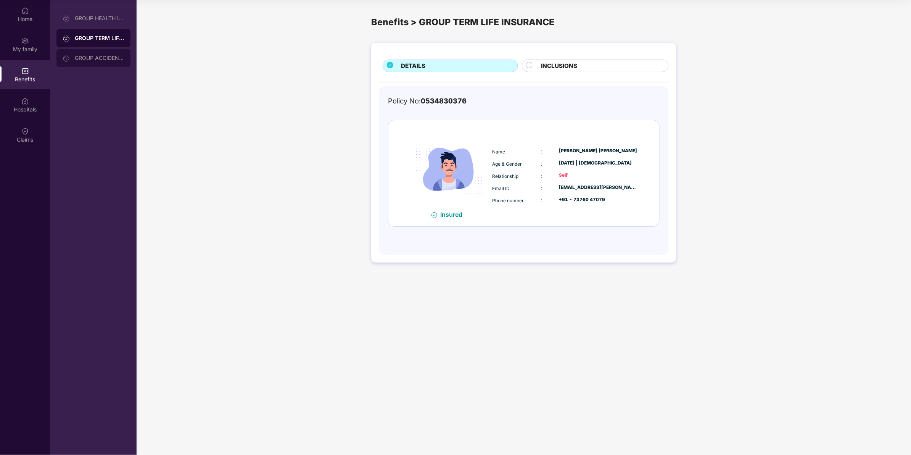
click at [85, 55] on div "GROUP ACCIDENTAL INSURANCE" at bounding box center [100, 58] width 50 height 6
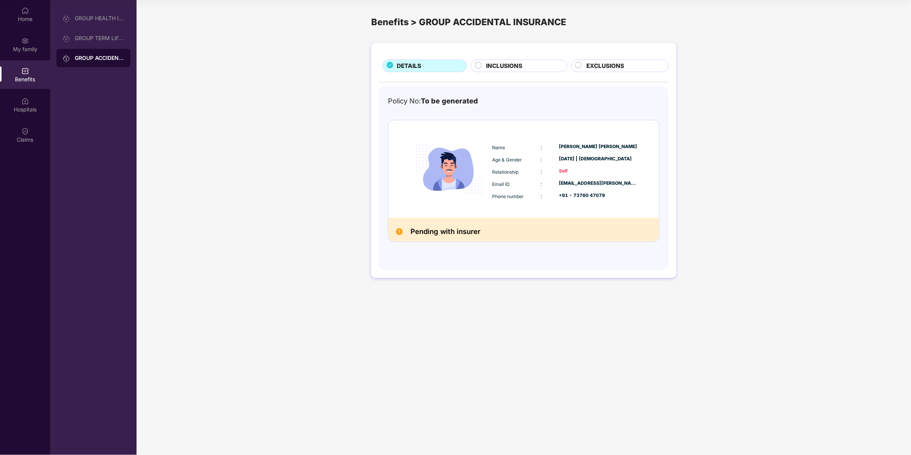
click at [503, 68] on span "INCLUSIONS" at bounding box center [504, 65] width 36 height 9
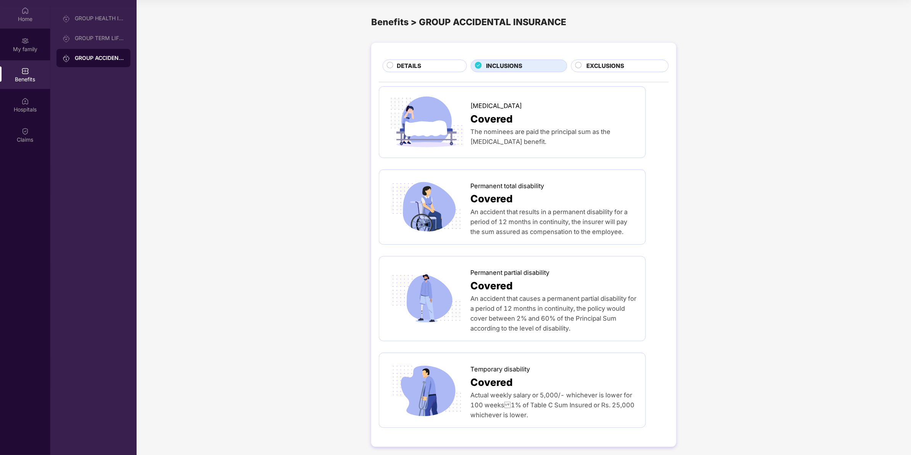
click at [27, 11] on img at bounding box center [25, 11] width 8 height 8
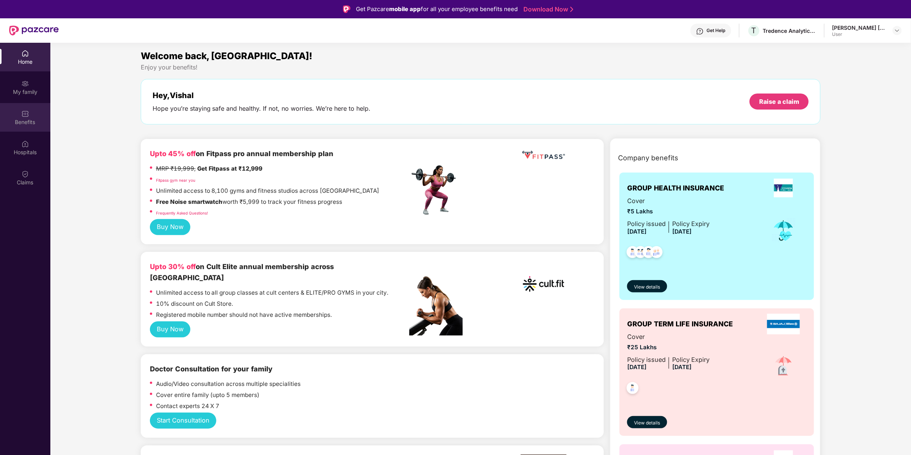
click at [27, 107] on div "Benefits" at bounding box center [25, 117] width 50 height 29
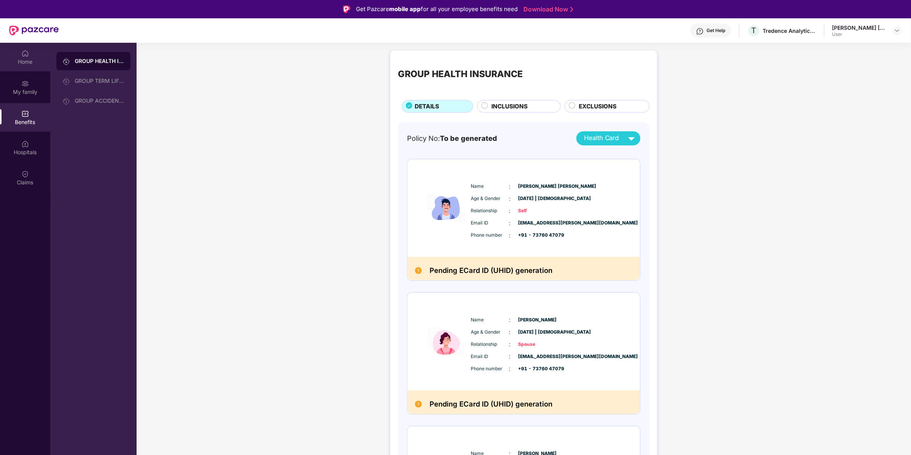
click at [22, 69] on div "Home" at bounding box center [25, 57] width 50 height 29
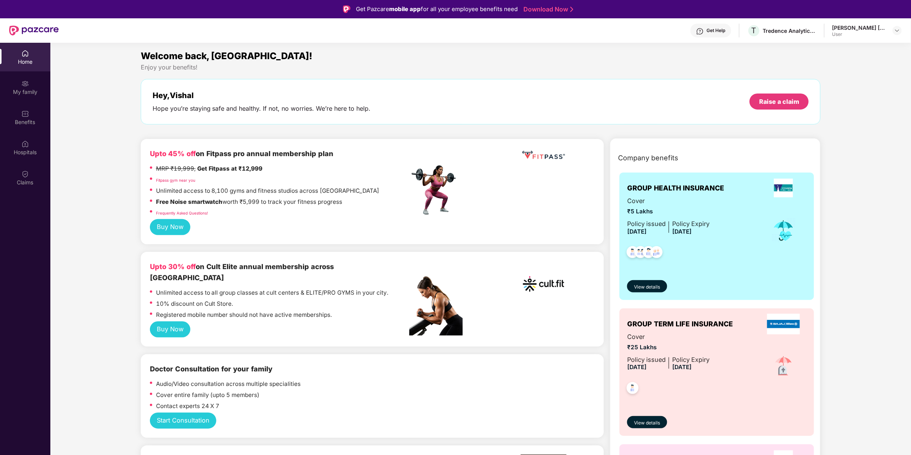
click at [27, 61] on div "Home" at bounding box center [25, 62] width 50 height 8
click at [728, 111] on div "Hey, Vishal Hope you’re staying safe and healthy. If not, no worries. We’re her…" at bounding box center [481, 102] width 656 height 22
click at [728, 105] on div "Raise a claim" at bounding box center [779, 101] width 40 height 8
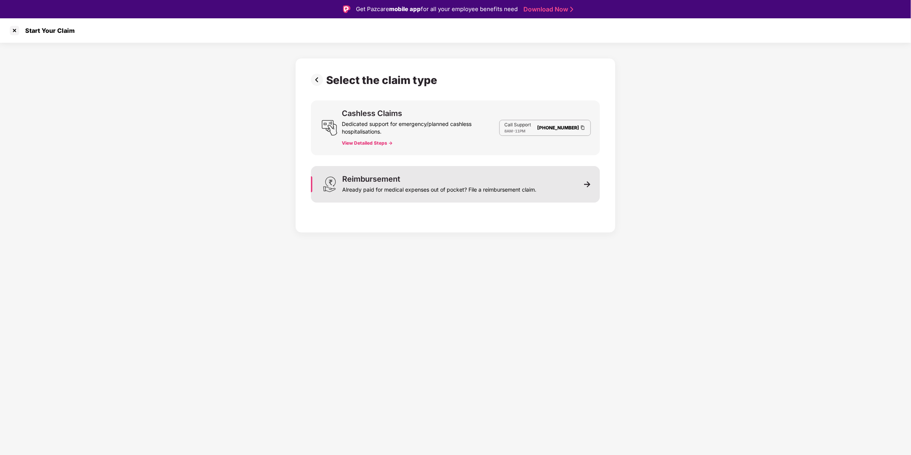
click at [400, 182] on div "Reimbursement" at bounding box center [371, 179] width 58 height 8
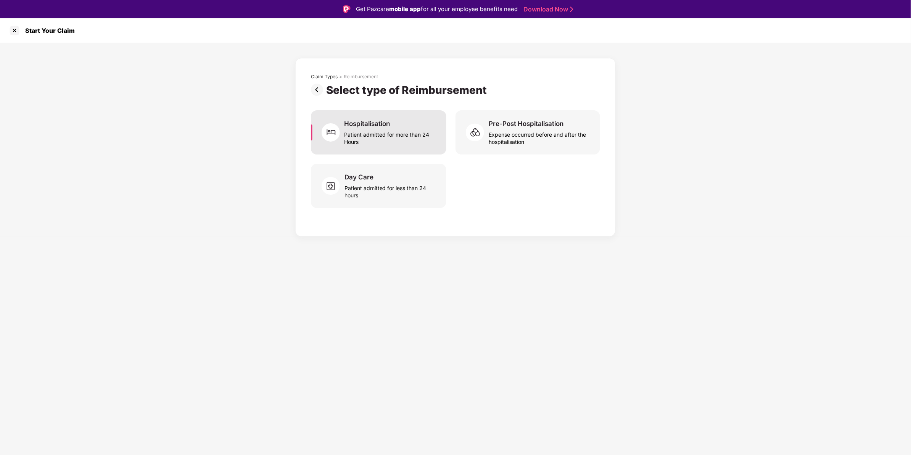
click at [412, 153] on div "Hospitalisation Patient admitted for more than 24 Hours" at bounding box center [378, 132] width 135 height 44
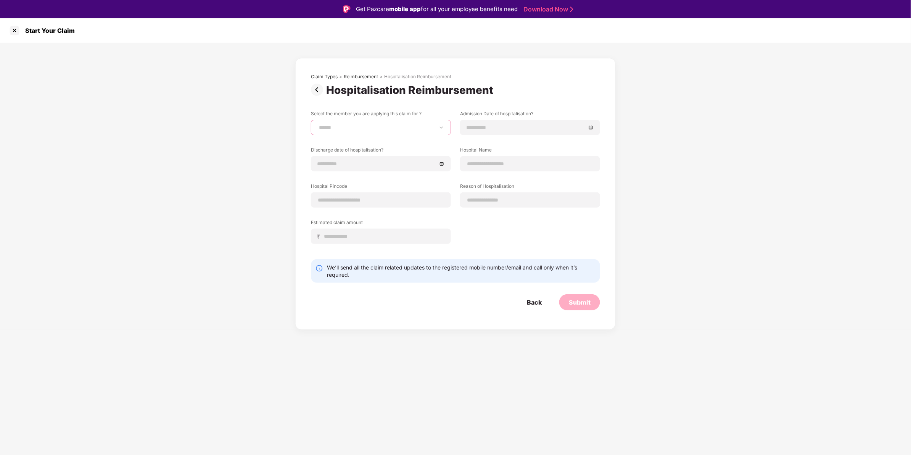
click at [378, 127] on select "**********" at bounding box center [380, 127] width 127 height 6
select select "**********"
click at [317, 124] on select "**********" at bounding box center [380, 127] width 127 height 6
click at [511, 128] on input at bounding box center [525, 127] width 119 height 8
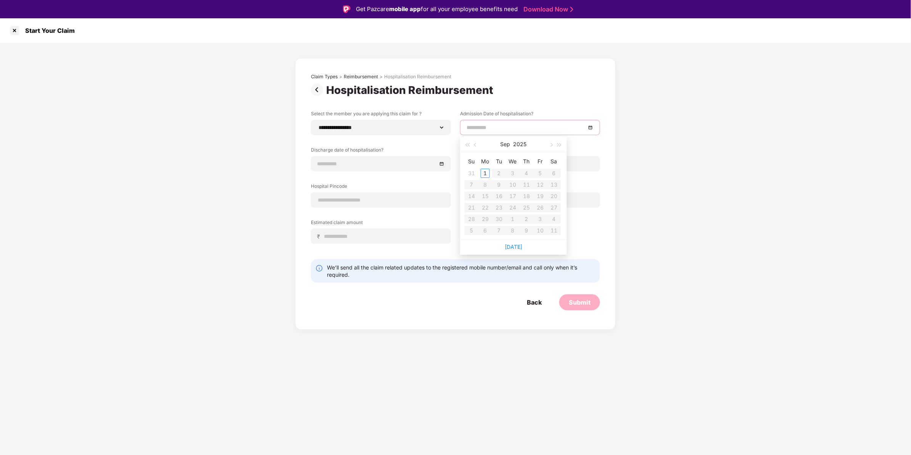
type input "**********"
click at [474, 145] on span "button" at bounding box center [476, 145] width 4 height 4
type input "**********"
click at [510, 219] on div "30" at bounding box center [512, 218] width 9 height 9
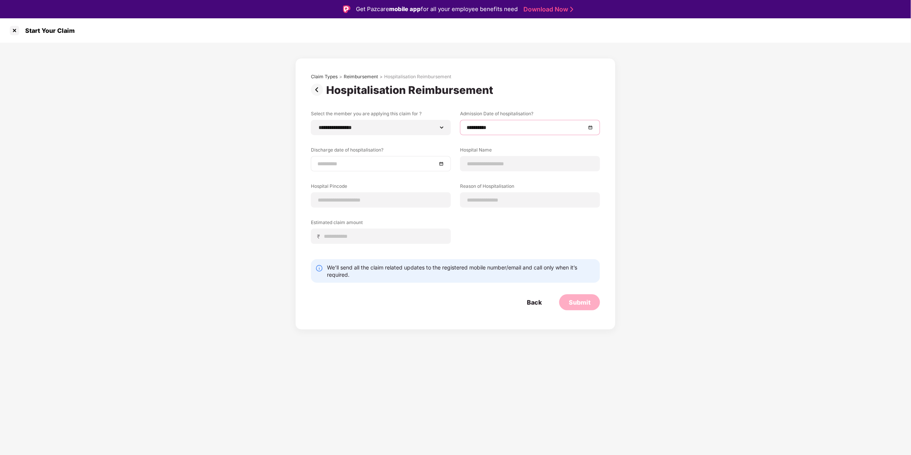
click at [416, 157] on div at bounding box center [381, 163] width 140 height 15
click at [421, 160] on input at bounding box center [376, 163] width 119 height 8
click at [325, 182] on button "button" at bounding box center [326, 180] width 8 height 15
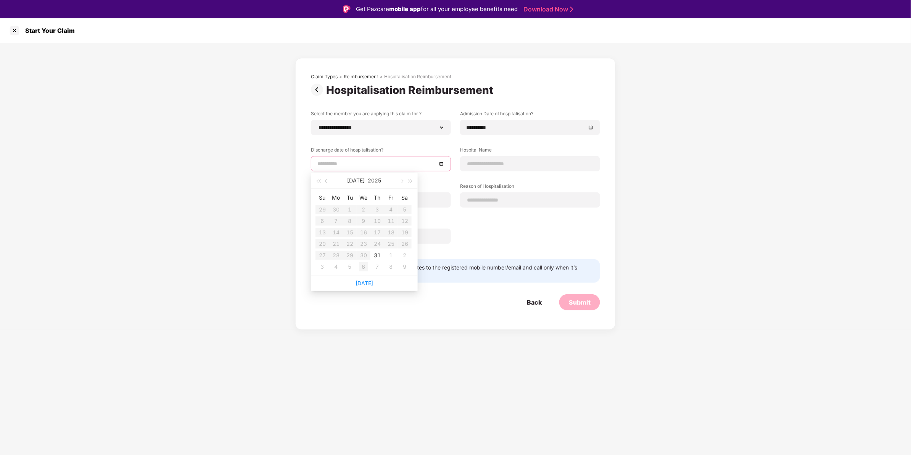
type input "**********"
click at [390, 256] on div "1" at bounding box center [390, 255] width 9 height 9
click at [486, 161] on input at bounding box center [529, 164] width 127 height 8
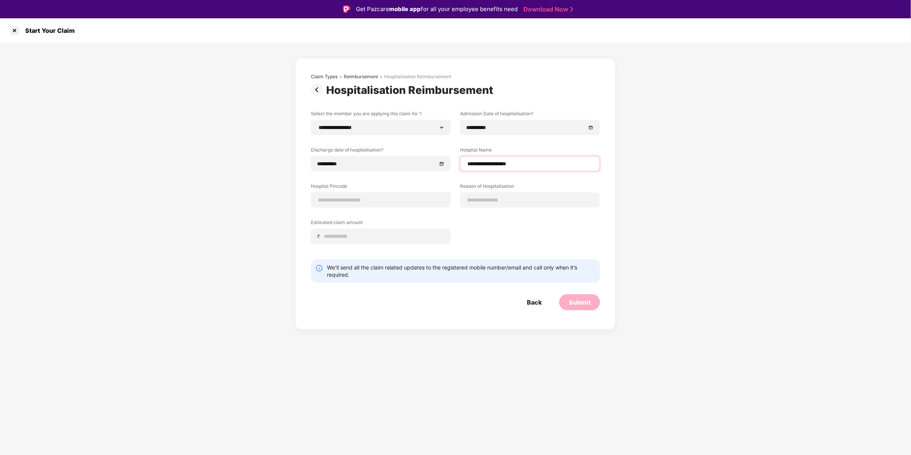
click at [513, 165] on input "**********" at bounding box center [529, 164] width 127 height 8
click at [515, 166] on input "**********" at bounding box center [529, 164] width 127 height 8
click at [501, 165] on input "**********" at bounding box center [529, 164] width 127 height 8
type input "**********"
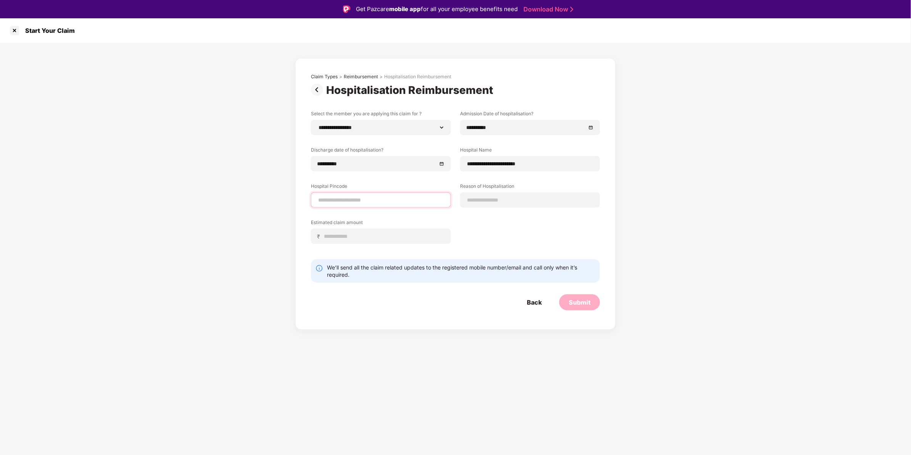
click at [384, 196] on input at bounding box center [380, 200] width 127 height 8
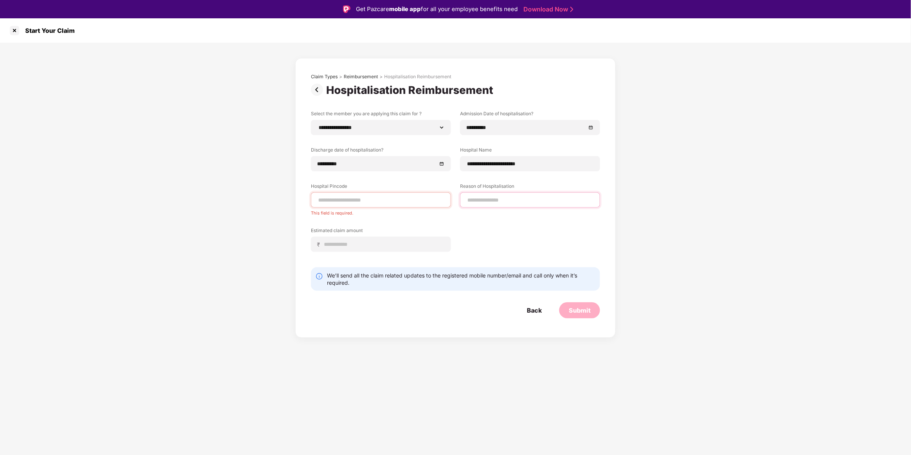
click at [501, 201] on input at bounding box center [529, 200] width 127 height 8
click at [409, 207] on div "This field is required." at bounding box center [381, 211] width 140 height 8
click at [393, 199] on input at bounding box center [380, 200] width 127 height 8
type input "******"
select select "**********"
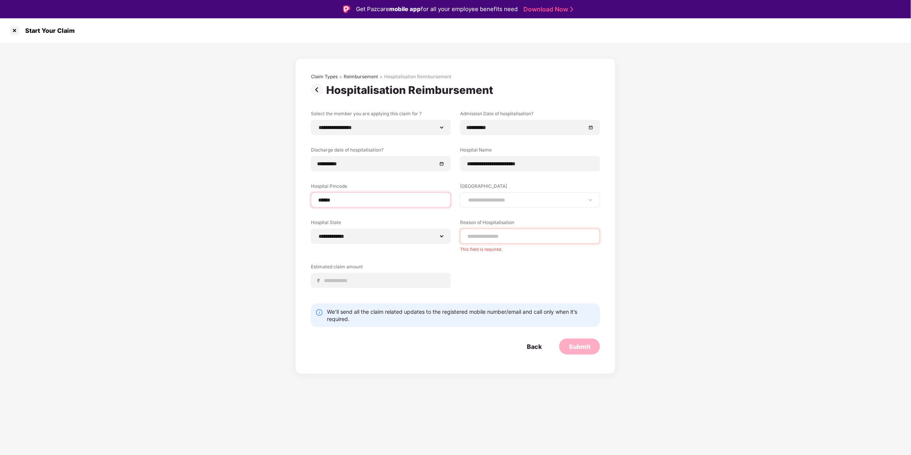
type input "******"
click at [500, 203] on select "**********" at bounding box center [529, 200] width 127 height 6
select select "**********"
click at [466, 197] on select "**********" at bounding box center [529, 200] width 127 height 6
click at [376, 241] on div "**********" at bounding box center [381, 235] width 140 height 15
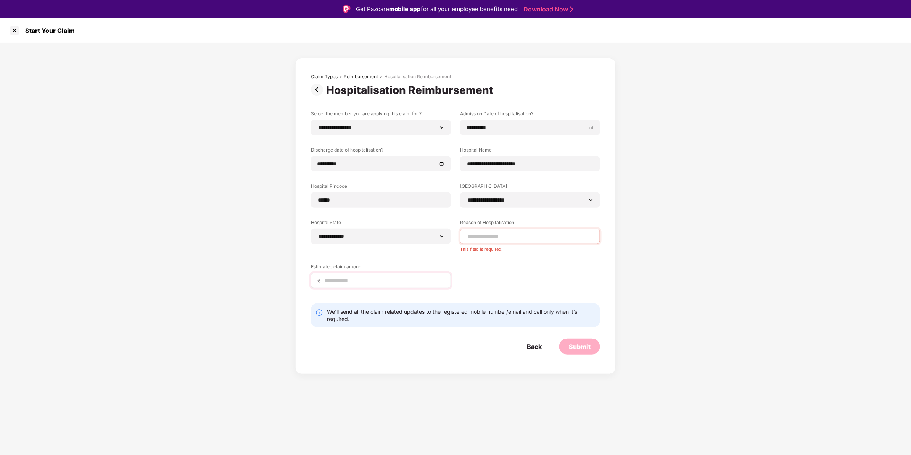
click at [393, 285] on div "₹" at bounding box center [381, 280] width 140 height 15
click at [374, 280] on input at bounding box center [383, 280] width 121 height 8
type input "*****"
click at [503, 236] on input at bounding box center [529, 236] width 127 height 8
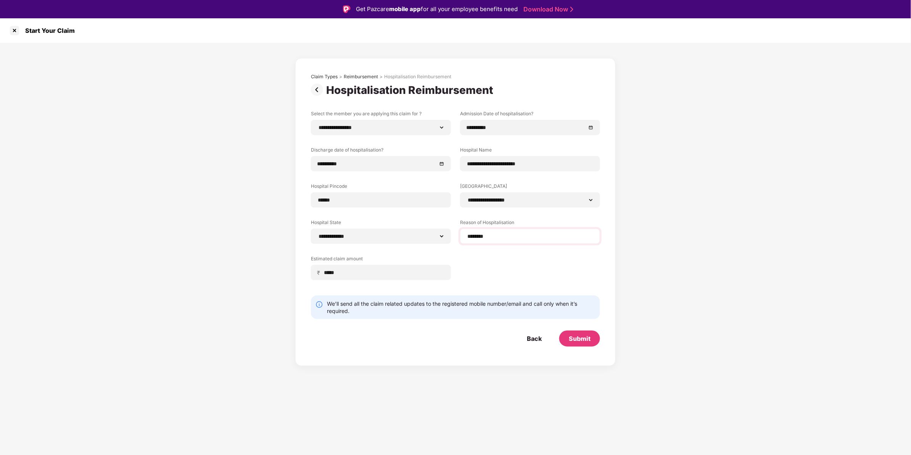
click at [514, 231] on div "*******" at bounding box center [530, 235] width 140 height 15
click at [506, 237] on input "*******" at bounding box center [529, 236] width 127 height 8
paste input "**********"
click at [504, 236] on input "**********" at bounding box center [529, 236] width 127 height 8
type input "**********"
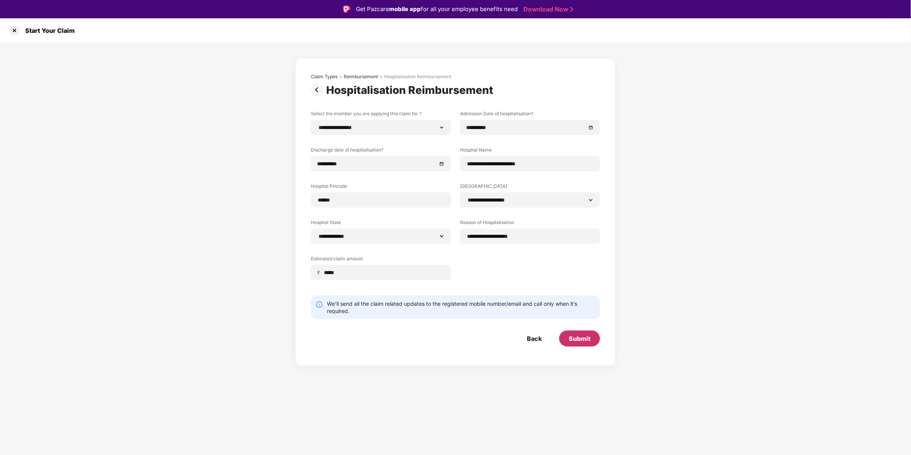
click at [577, 334] on div "Submit" at bounding box center [580, 338] width 22 height 8
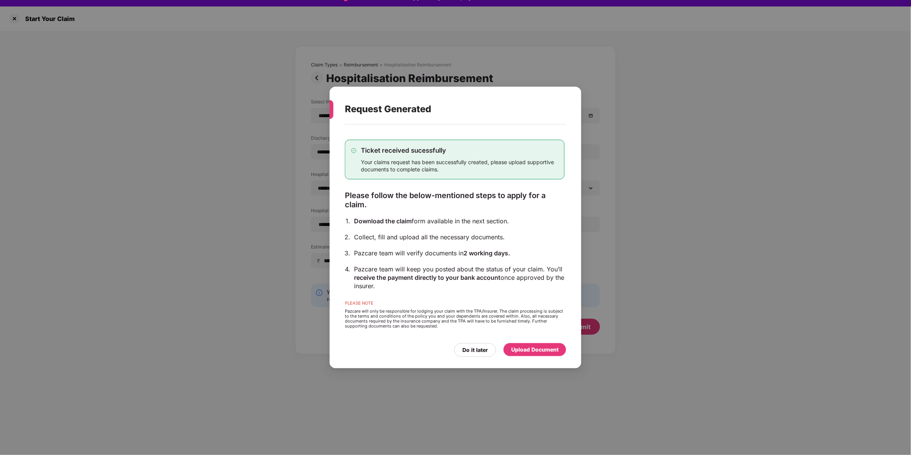
scroll to position [18, 0]
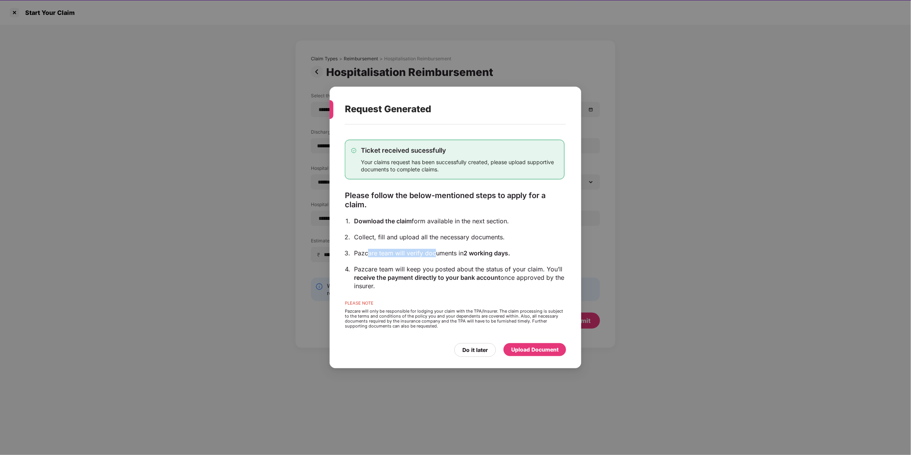
drag, startPoint x: 366, startPoint y: 254, endPoint x: 435, endPoint y: 254, distance: 68.6
click at [435, 254] on div "Pazcare team will verify documents in 2 working days." at bounding box center [459, 253] width 211 height 8
drag, startPoint x: 435, startPoint y: 254, endPoint x: 422, endPoint y: 236, distance: 22.3
click at [422, 236] on div "Collect, fill and upload all the necessary documents." at bounding box center [459, 237] width 211 height 8
drag, startPoint x: 422, startPoint y: 236, endPoint x: 432, endPoint y: 285, distance: 49.5
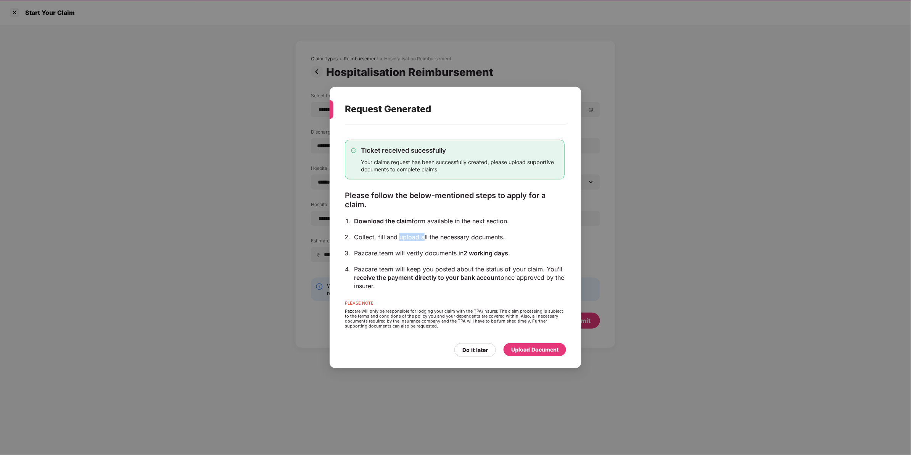
click at [432, 285] on div "Pazcare team will keep you posted about the status of your claim. You’ll receiv…" at bounding box center [459, 277] width 211 height 25
click at [432, 288] on div "Pazcare team will keep you posted about the status of your claim. You’ll receiv…" at bounding box center [459, 277] width 211 height 25
click at [543, 346] on div "Upload Document" at bounding box center [534, 349] width 47 height 8
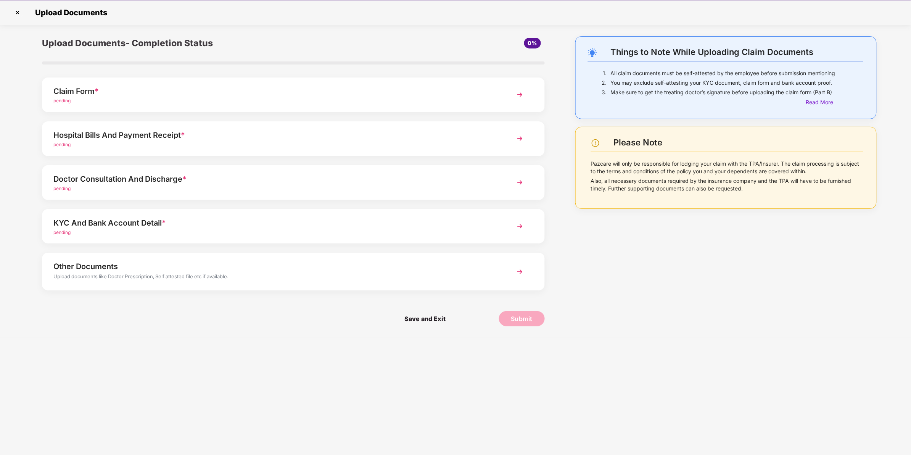
click at [214, 98] on div "pending" at bounding box center [273, 100] width 440 height 7
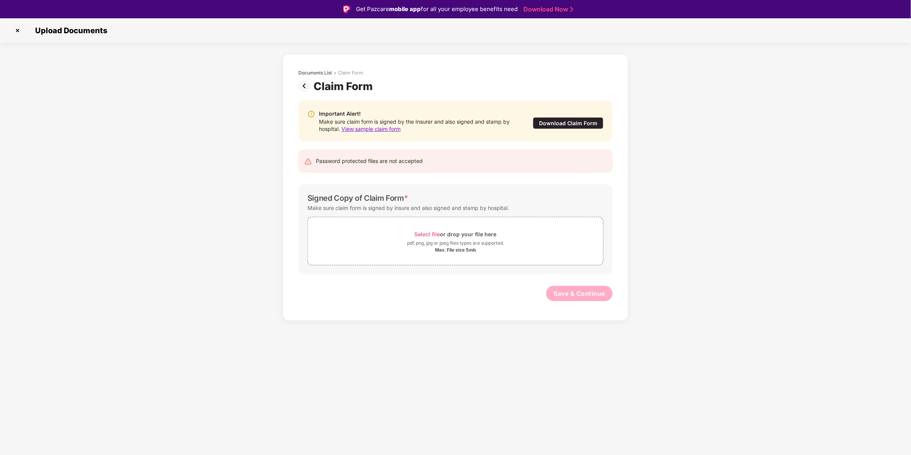
click at [305, 88] on img at bounding box center [305, 86] width 15 height 12
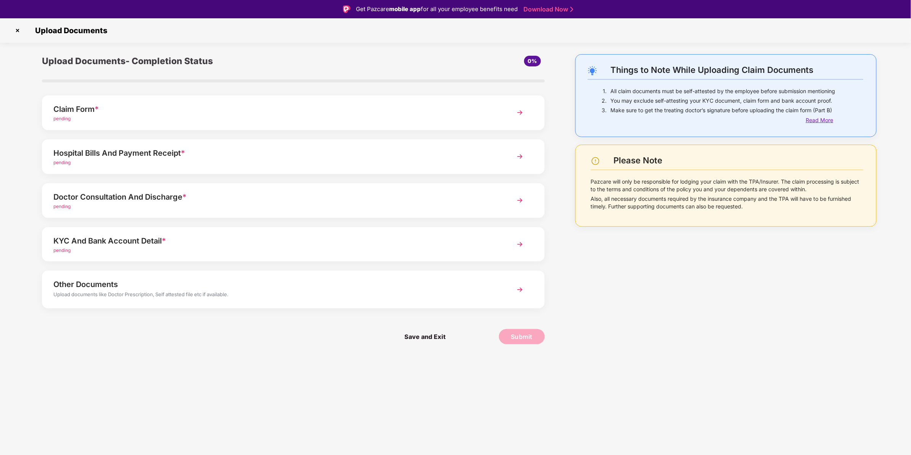
click at [728, 119] on div "Read More" at bounding box center [834, 120] width 58 height 8
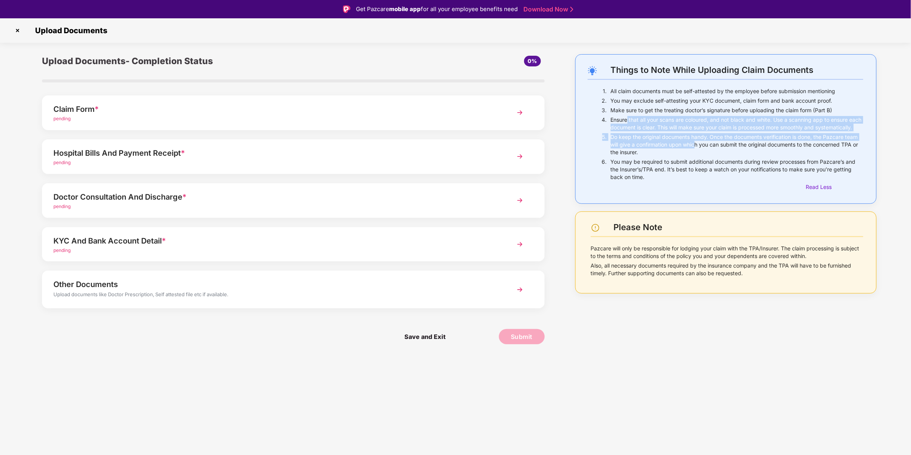
drag, startPoint x: 628, startPoint y: 119, endPoint x: 692, endPoint y: 149, distance: 71.1
click at [692, 149] on div "1. All claim documents must be self-attested by the employee before submission …" at bounding box center [726, 139] width 276 height 104
drag, startPoint x: 692, startPoint y: 149, endPoint x: 649, endPoint y: 153, distance: 43.7
click at [649, 153] on p "Do keep the original documents handy. Once the documents verification is done, …" at bounding box center [737, 144] width 252 height 23
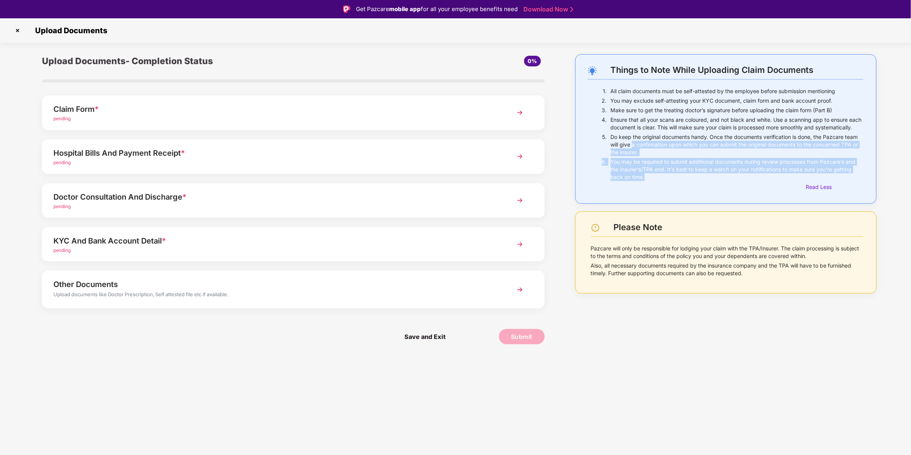
drag, startPoint x: 632, startPoint y: 153, endPoint x: 663, endPoint y: 182, distance: 42.6
click at [663, 182] on div "1. All claim documents must be self-attested by the employee before submission …" at bounding box center [726, 139] width 276 height 104
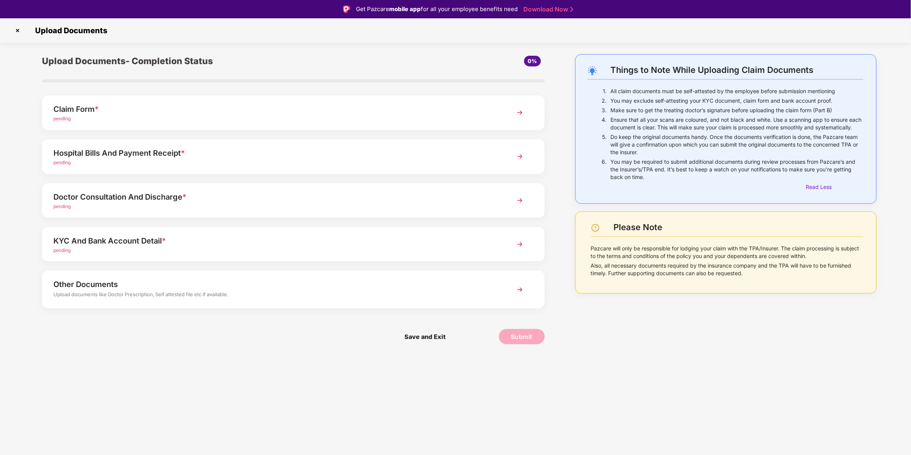
click at [156, 156] on div "Hospital Bills And Payment Receipt *" at bounding box center [273, 153] width 440 height 12
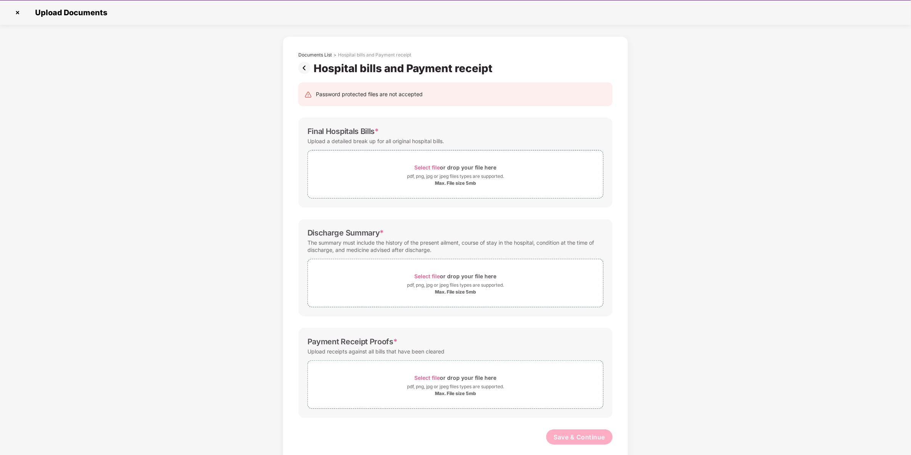
click at [301, 71] on img at bounding box center [305, 68] width 15 height 12
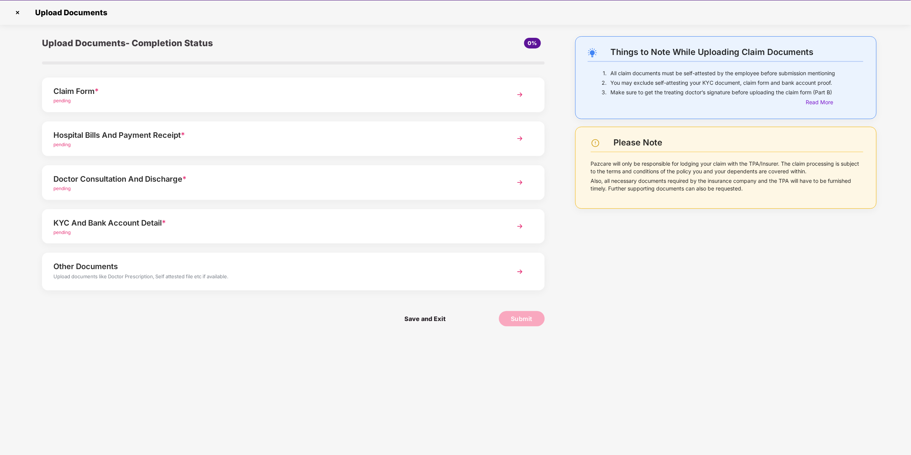
click at [253, 183] on div "Doctor Consultation And Discharge *" at bounding box center [273, 179] width 440 height 12
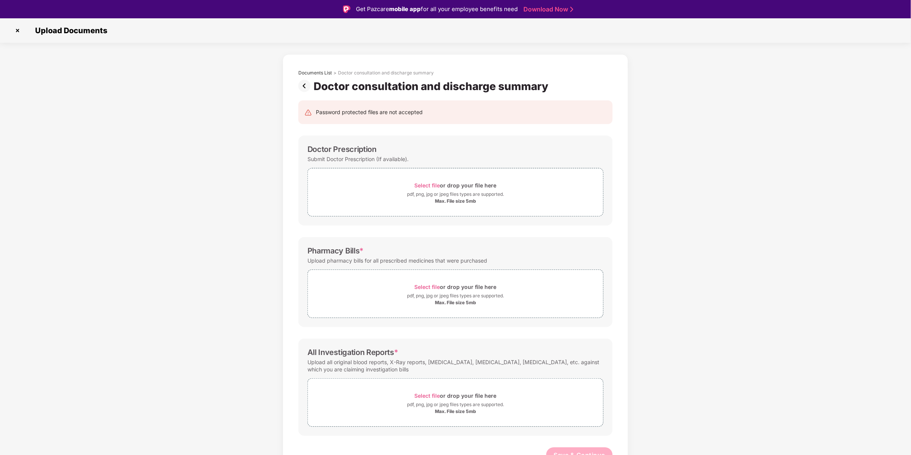
click at [302, 86] on img at bounding box center [305, 86] width 15 height 12
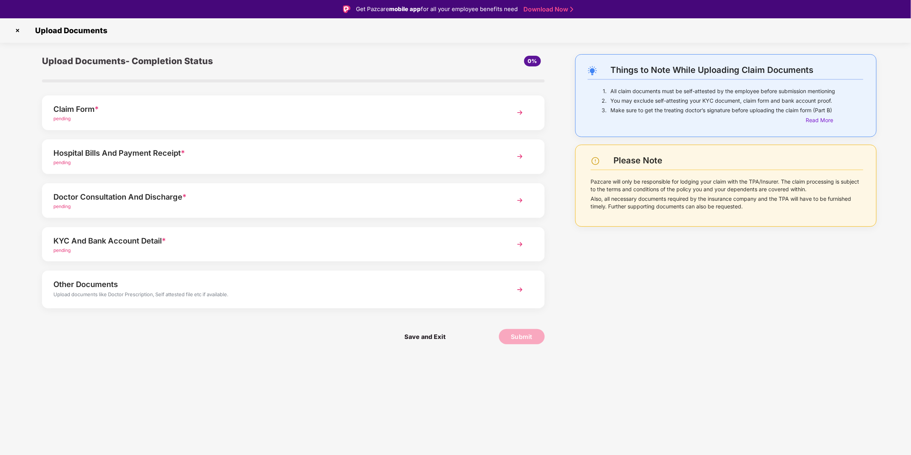
click at [227, 281] on div "Other Documents" at bounding box center [273, 284] width 440 height 12
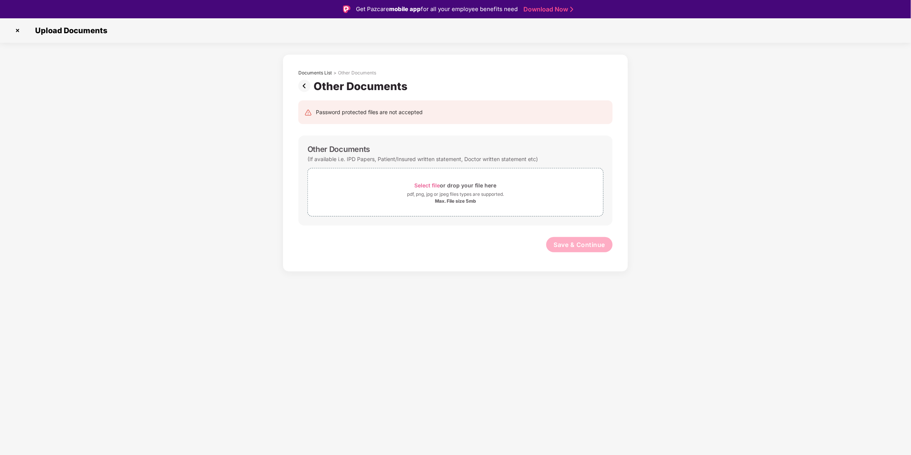
click at [303, 88] on img at bounding box center [305, 86] width 15 height 12
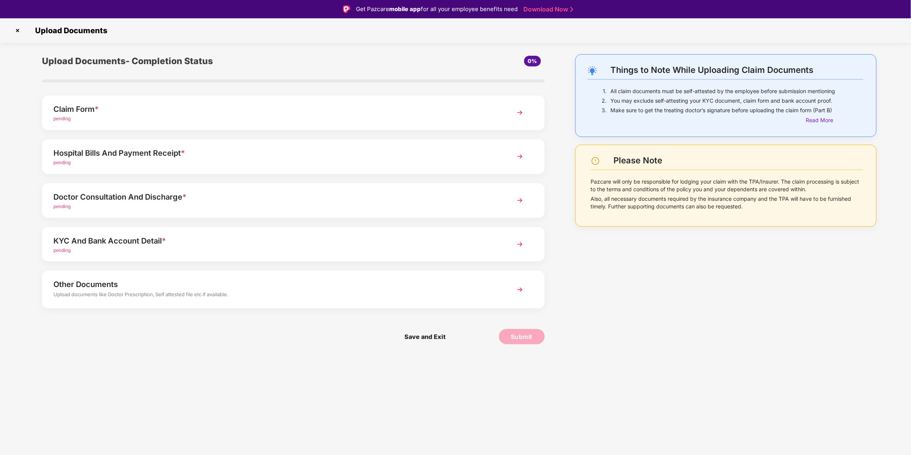
click at [231, 103] on div "Claim Form *" at bounding box center [273, 109] width 440 height 12
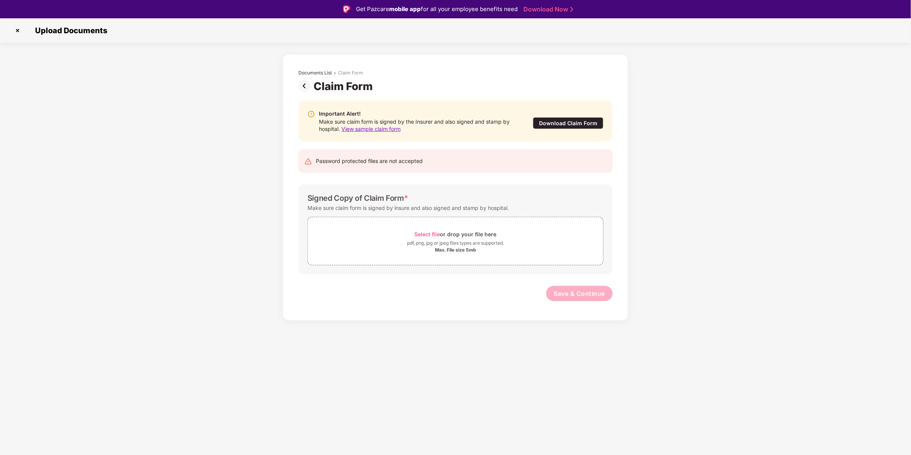
click at [16, 28] on img at bounding box center [17, 30] width 12 height 12
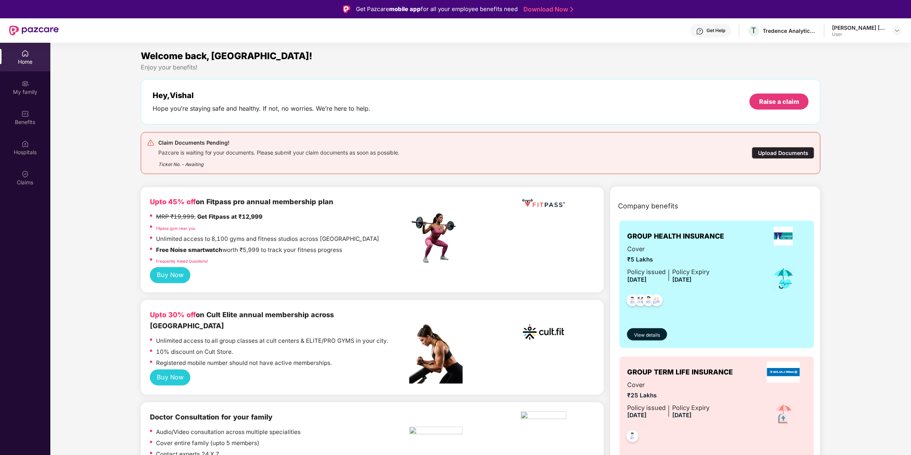
click at [700, 27] on div "Get Help" at bounding box center [710, 31] width 41 height 14
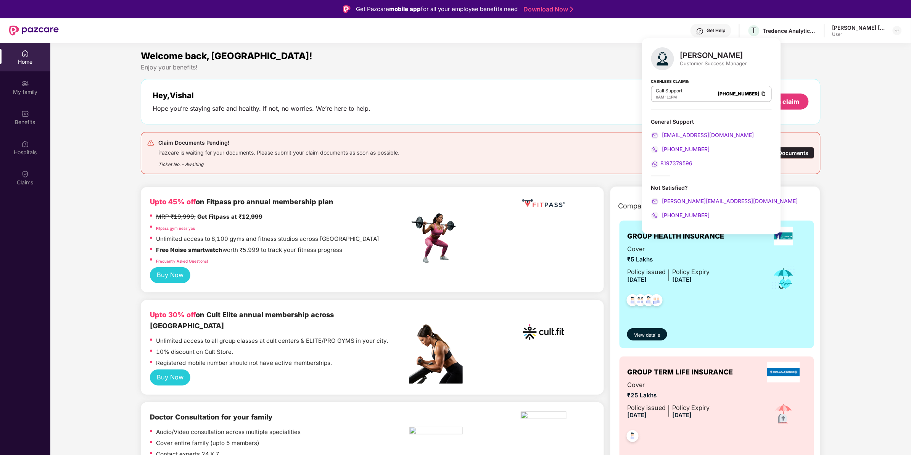
click at [679, 163] on span "8197379596" at bounding box center [677, 163] width 32 height 6
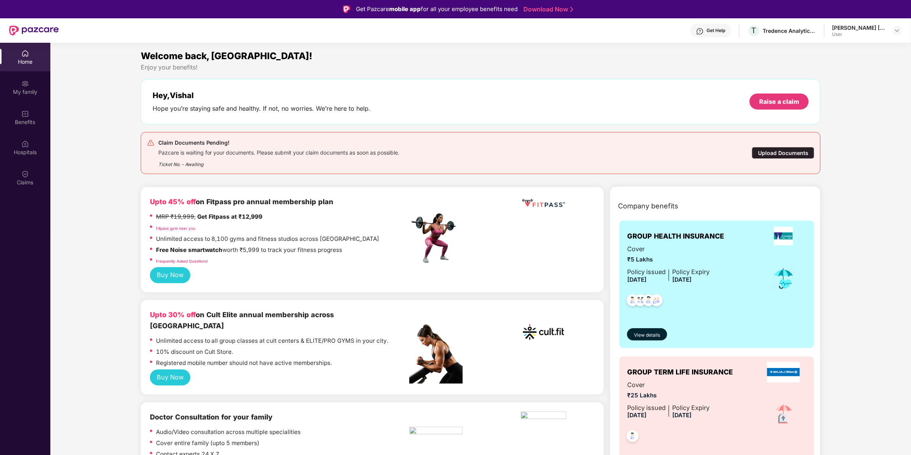
drag, startPoint x: 852, startPoint y: 31, endPoint x: 850, endPoint y: 25, distance: 6.0
click at [850, 25] on div "[PERSON_NAME] [PERSON_NAME]" at bounding box center [858, 27] width 53 height 7
click at [894, 28] on img at bounding box center [897, 30] width 6 height 6
click at [784, 29] on div "Tredence Analytics Solutions Private Limited" at bounding box center [789, 30] width 53 height 7
click at [894, 29] on img at bounding box center [897, 30] width 6 height 6
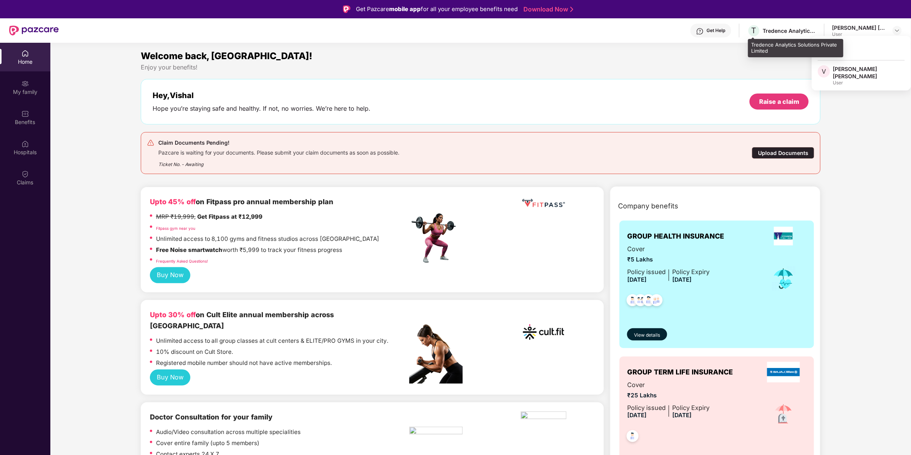
click at [777, 29] on div "Tredence Analytics Solutions Private Limited" at bounding box center [789, 30] width 53 height 7
click at [710, 31] on div "Get Help" at bounding box center [716, 30] width 19 height 6
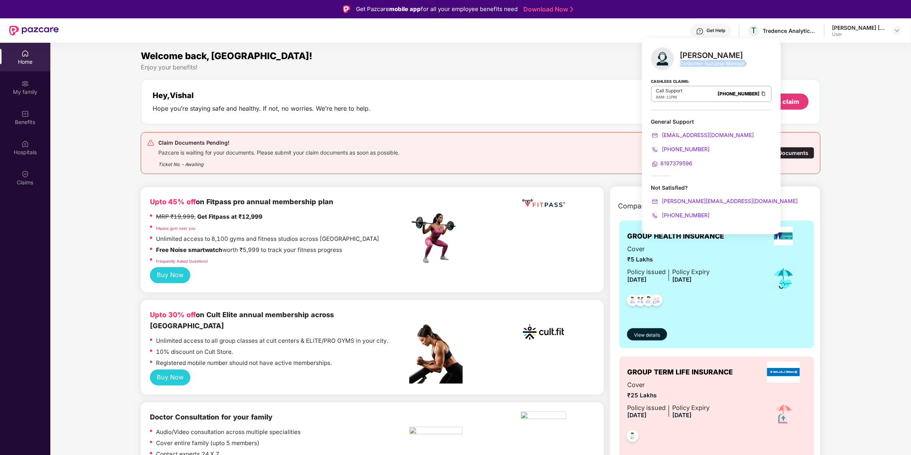
drag, startPoint x: 743, startPoint y: 65, endPoint x: 680, endPoint y: 63, distance: 63.3
click at [680, 63] on div "Customer Success Manager" at bounding box center [713, 63] width 67 height 7
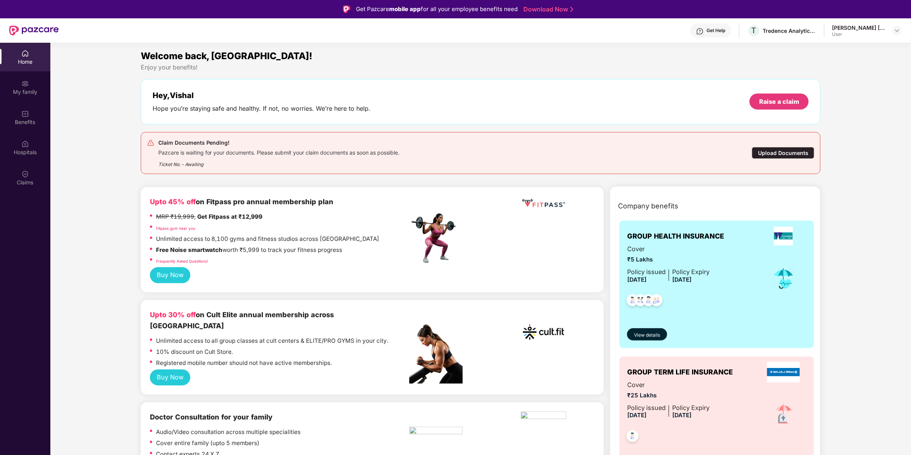
click at [452, 121] on div "Hey, Vishal Hope you’re staying safe and healthy. If not, no worries. We’re her…" at bounding box center [481, 101] width 680 height 45
click at [27, 65] on div "Home" at bounding box center [25, 62] width 50 height 8
click at [39, 74] on div "My family" at bounding box center [25, 87] width 50 height 29
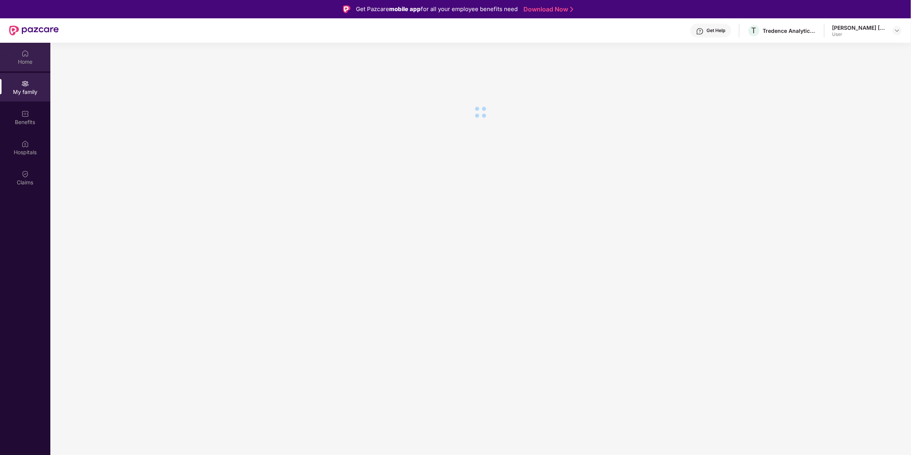
click at [39, 64] on div "Home" at bounding box center [25, 62] width 50 height 8
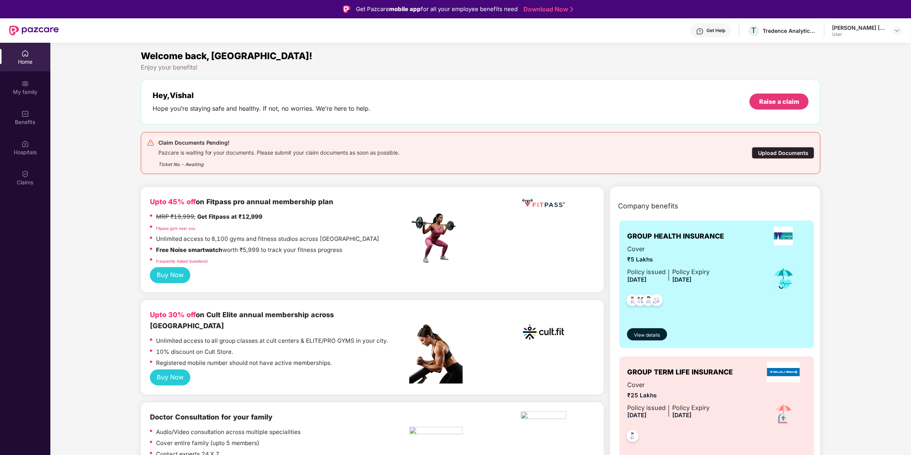
click at [864, 25] on div "[PERSON_NAME] [PERSON_NAME]" at bounding box center [858, 27] width 53 height 7
click at [894, 29] on img at bounding box center [897, 30] width 6 height 6
click at [750, 24] on div "T Tredence Analytics Solutions Private Limited" at bounding box center [781, 30] width 69 height 13
click at [717, 25] on div "Get Help" at bounding box center [710, 31] width 41 height 14
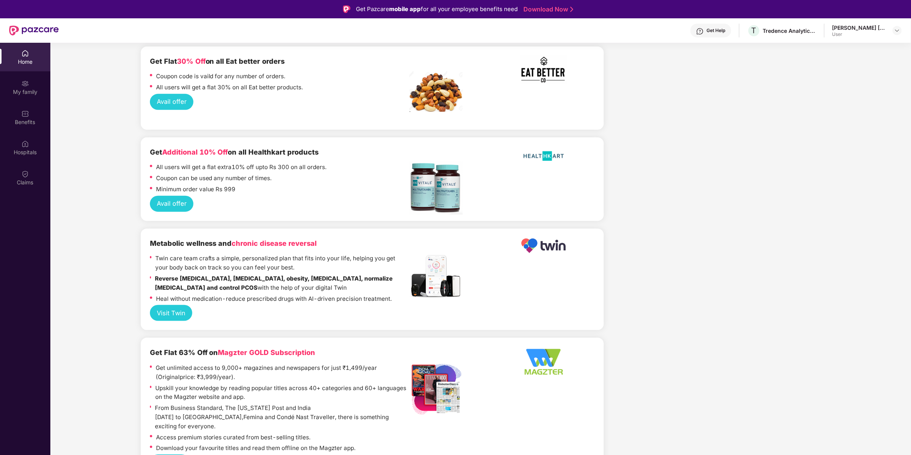
scroll to position [1466, 0]
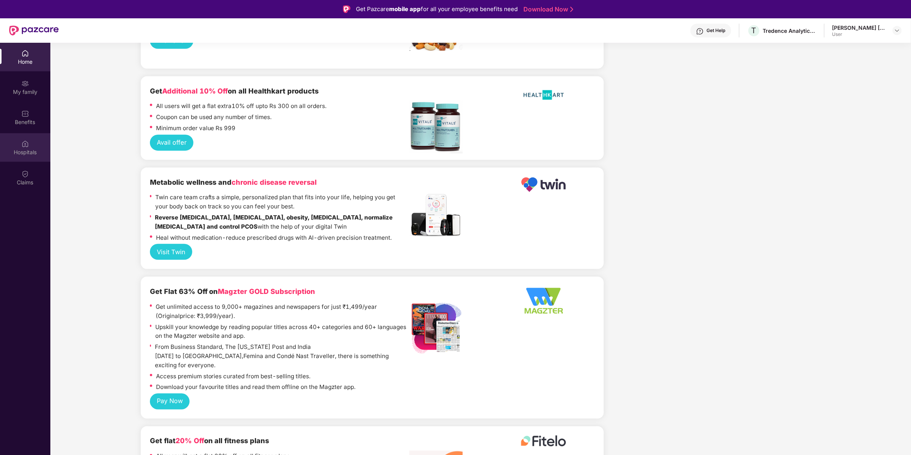
click at [31, 151] on div "Hospitals" at bounding box center [25, 152] width 50 height 8
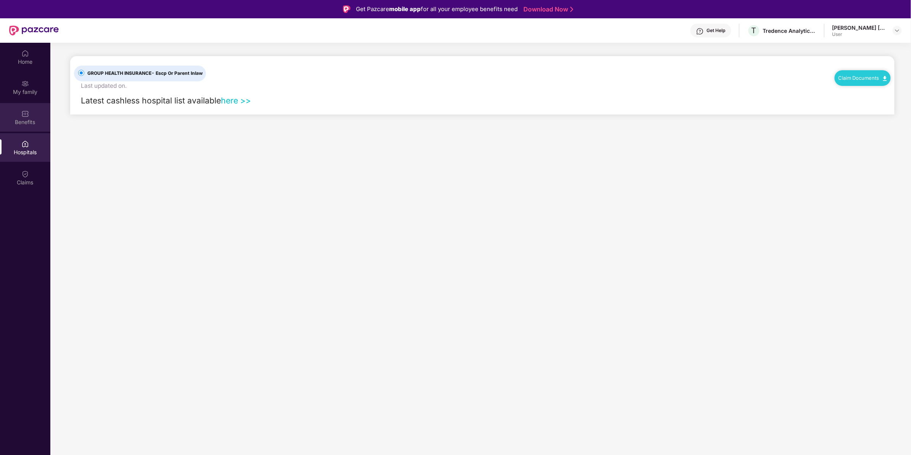
click at [37, 124] on div "Benefits" at bounding box center [25, 122] width 50 height 8
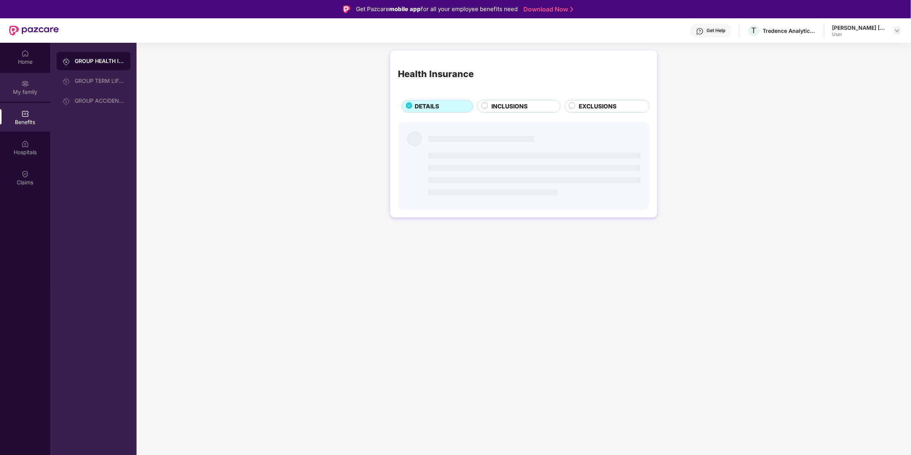
click at [32, 90] on div "My family" at bounding box center [25, 92] width 50 height 8
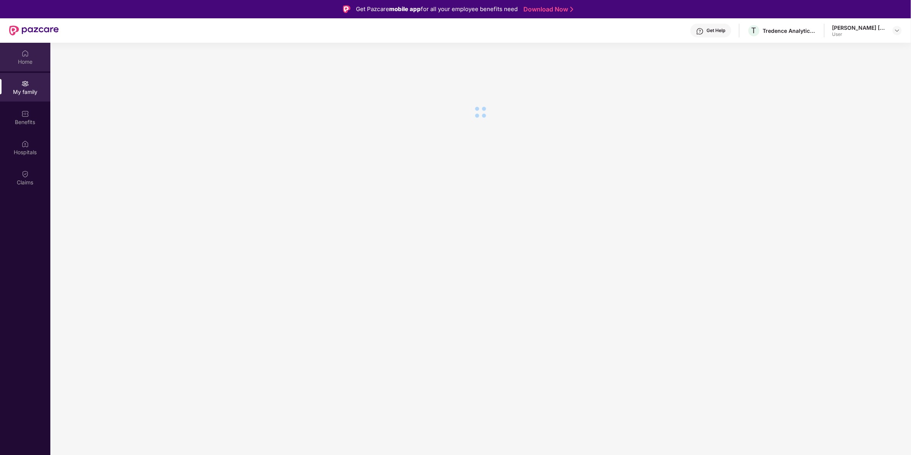
click at [32, 63] on div "Home" at bounding box center [25, 62] width 50 height 8
